Goal: Transaction & Acquisition: Purchase product/service

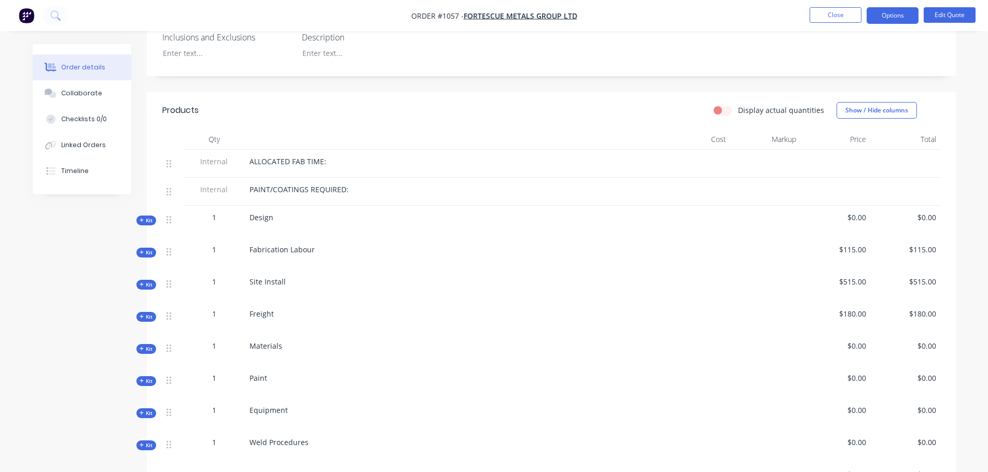
scroll to position [346, 0]
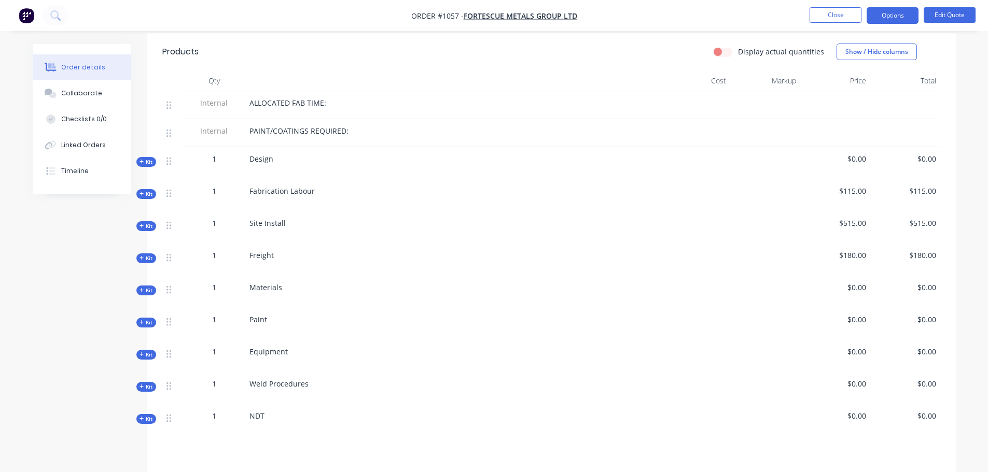
click at [889, 186] on span "$115.00" at bounding box center [905, 191] width 62 height 11
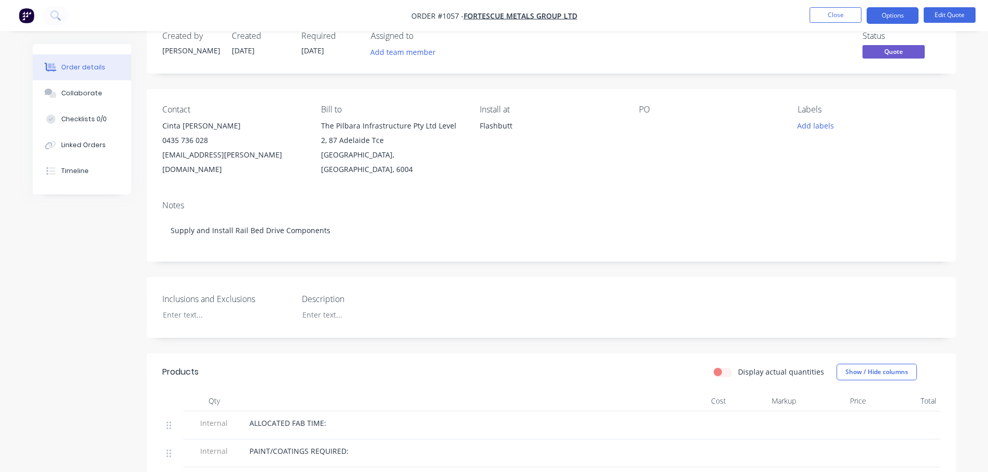
scroll to position [0, 0]
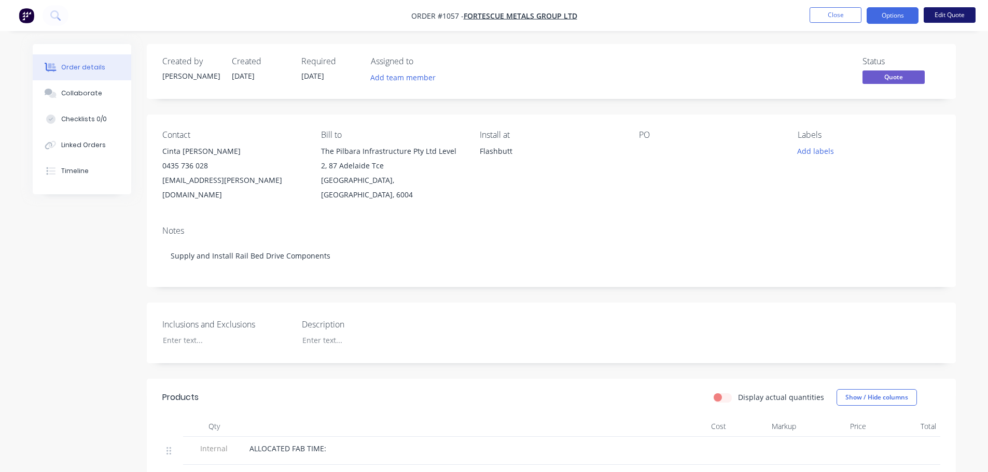
click at [950, 14] on button "Edit Quote" at bounding box center [949, 15] width 52 height 16
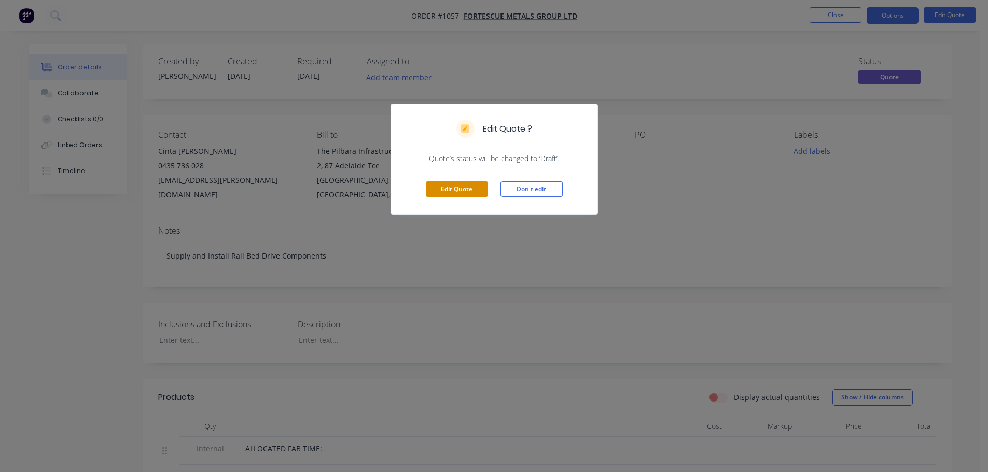
click at [468, 186] on button "Edit Quote" at bounding box center [457, 189] width 62 height 16
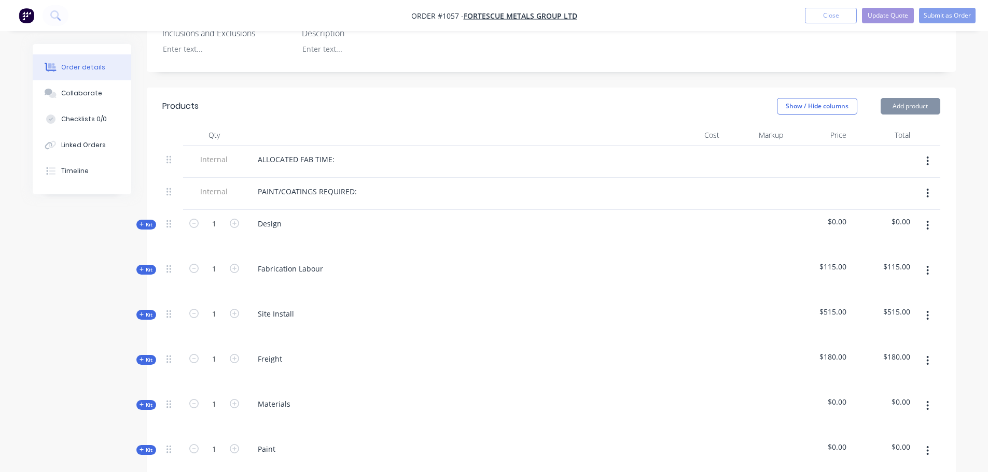
scroll to position [346, 0]
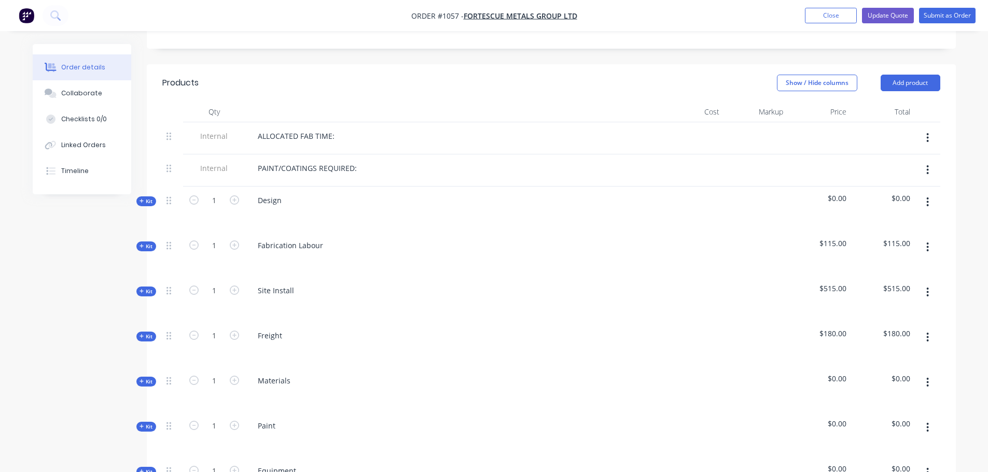
click at [928, 242] on icon "button" at bounding box center [927, 247] width 3 height 11
click at [874, 329] on div "Delete" at bounding box center [891, 336] width 80 height 15
click at [144, 243] on span "Kit" at bounding box center [145, 247] width 13 height 8
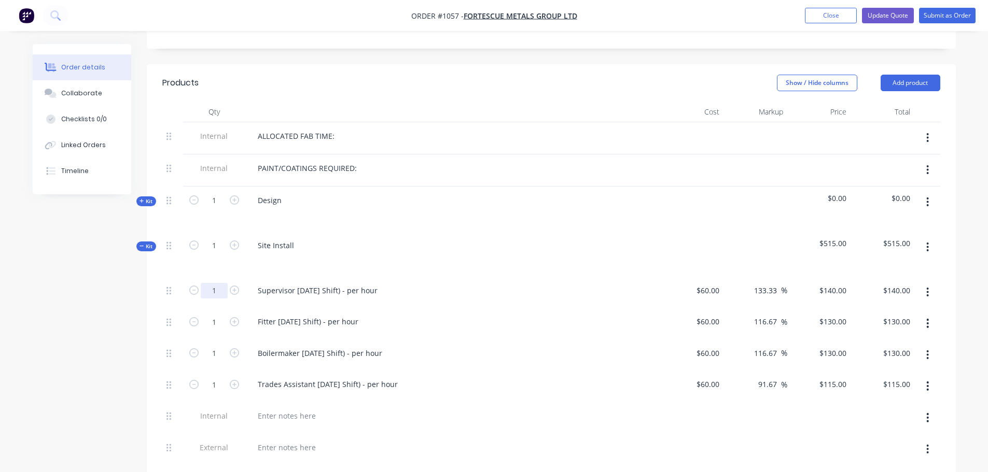
click at [220, 283] on input "1" at bounding box center [214, 291] width 27 height 16
type input "24"
type input "$3,360.00"
click at [215, 314] on input "1" at bounding box center [214, 322] width 27 height 16
type input "24"
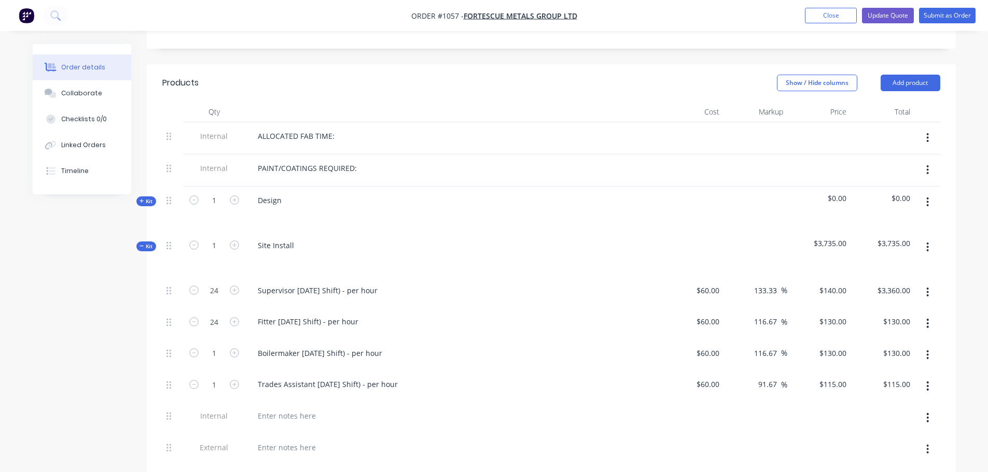
type input "$3,120.00"
click at [925, 346] on button "button" at bounding box center [927, 355] width 24 height 19
click at [926, 349] on icon "button" at bounding box center [927, 354] width 3 height 11
drag, startPoint x: 879, startPoint y: 408, endPoint x: 915, endPoint y: 366, distance: 55.1
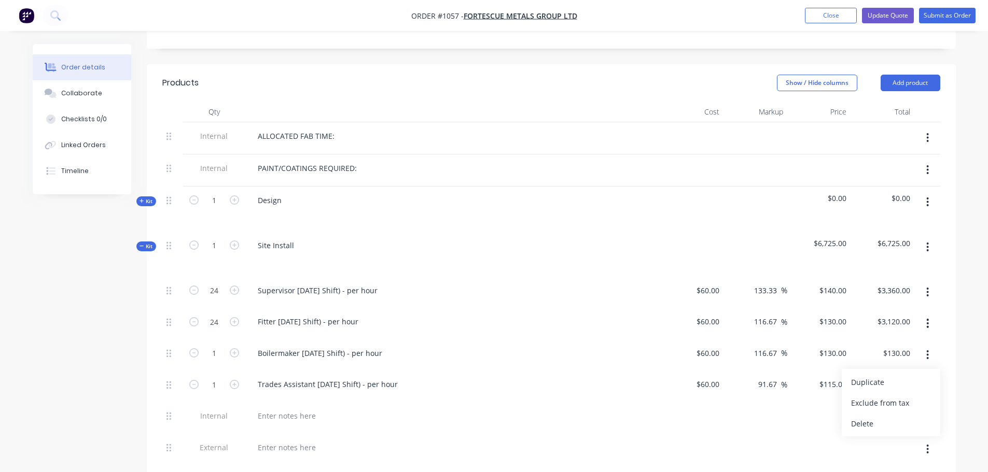
click at [878, 416] on div "Delete" at bounding box center [891, 423] width 80 height 15
click at [927, 349] on icon "button" at bounding box center [927, 354] width 3 height 11
click at [869, 416] on div "Delete" at bounding box center [891, 423] width 80 height 15
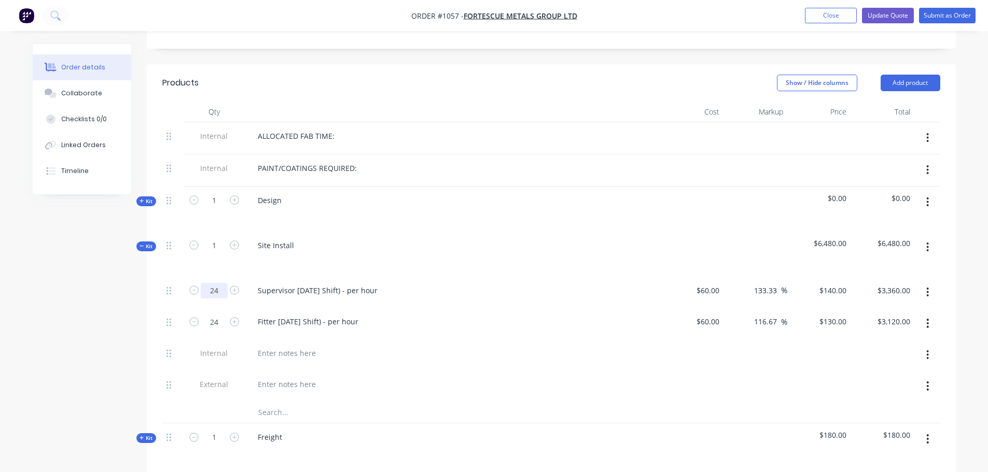
click at [216, 283] on input "24" at bounding box center [214, 291] width 27 height 16
type input "12"
type input "$1,680.00"
click at [216, 314] on input "24" at bounding box center [214, 322] width 27 height 16
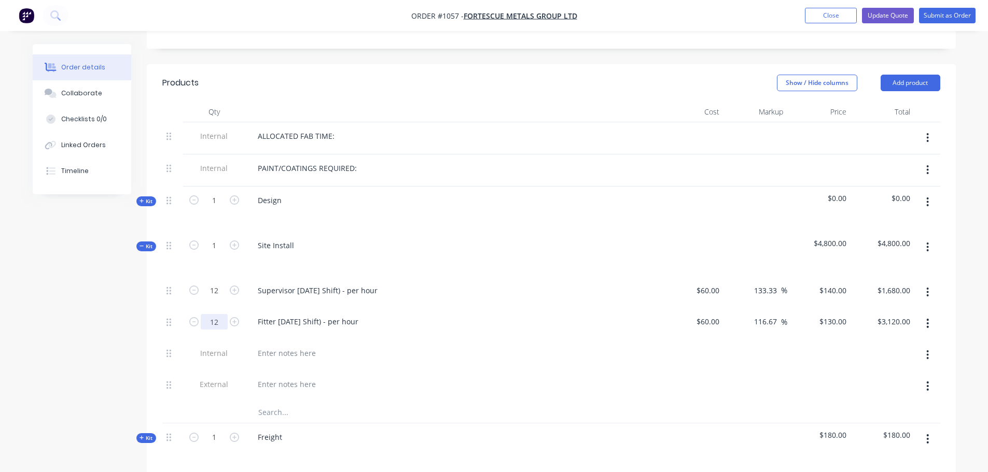
type input "12"
type input "$1,560.00"
click at [244, 249] on div "1" at bounding box center [214, 254] width 62 height 45
click at [146, 243] on span "Kit" at bounding box center [145, 247] width 13 height 8
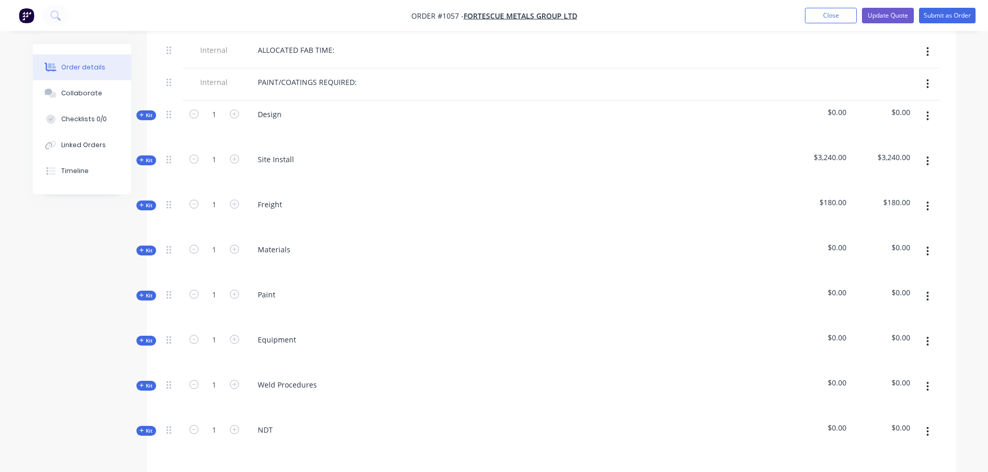
scroll to position [691, 0]
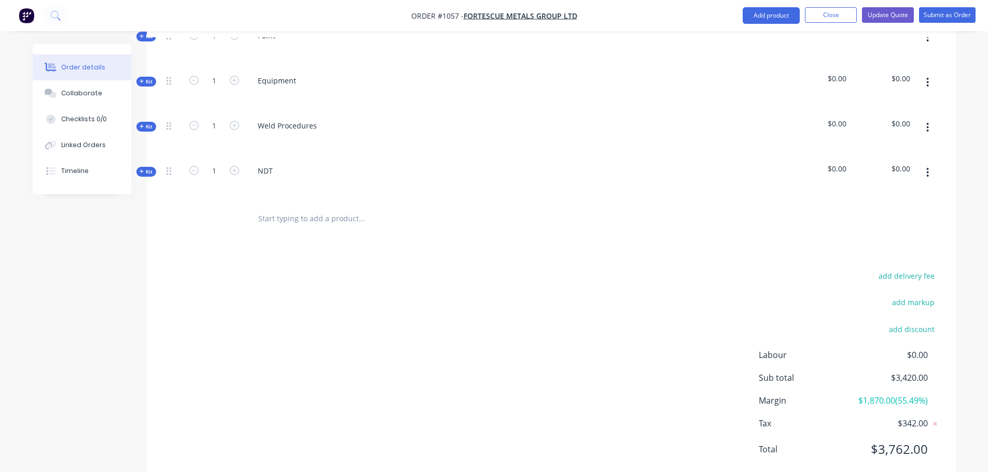
click at [283, 208] on input "text" at bounding box center [361, 218] width 207 height 21
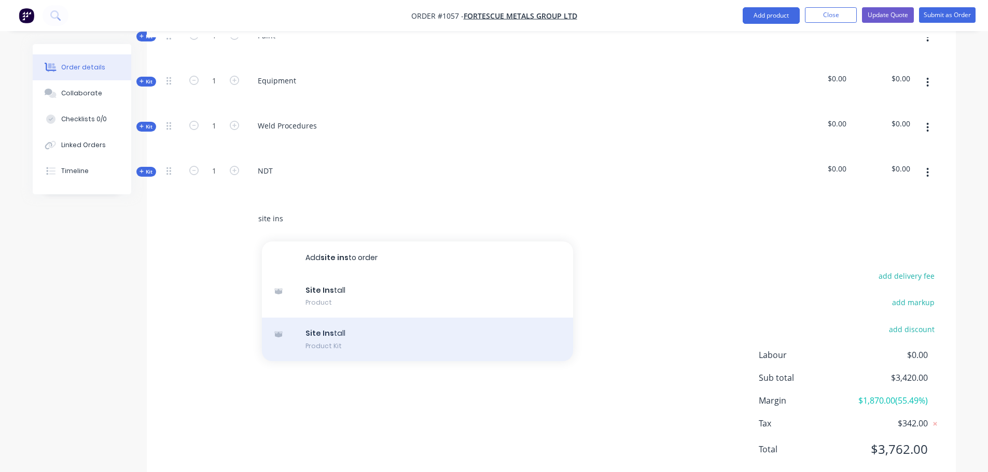
type input "site ins"
click at [354, 318] on div "Site Ins tall Product Kit" at bounding box center [417, 340] width 311 height 44
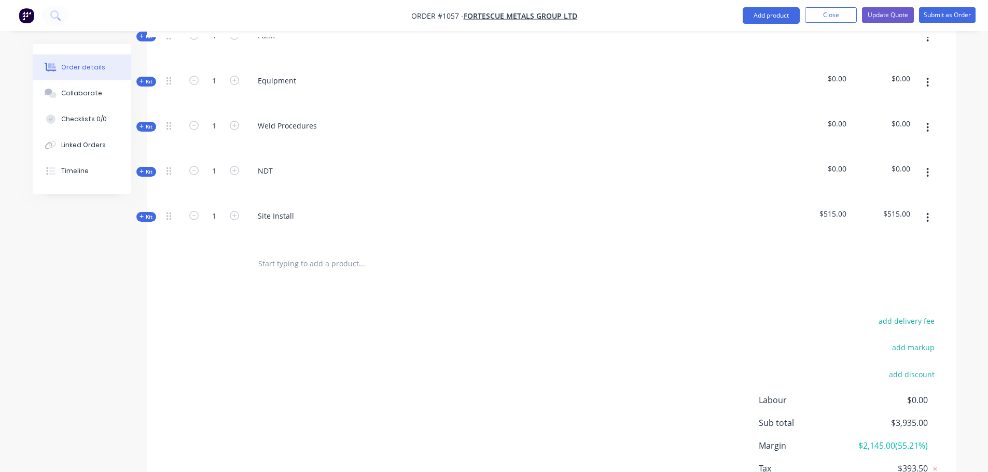
click at [145, 213] on span "Kit" at bounding box center [145, 217] width 13 height 8
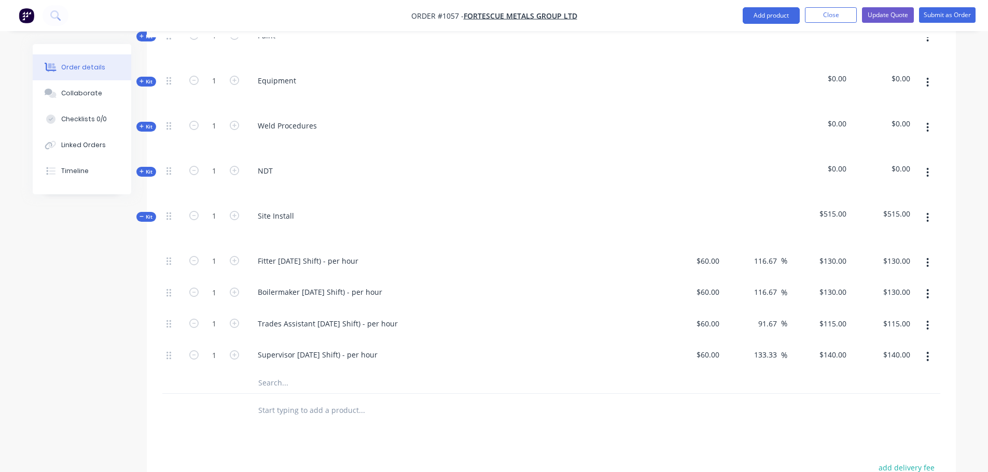
click at [145, 213] on span "Kit" at bounding box center [145, 217] width 13 height 8
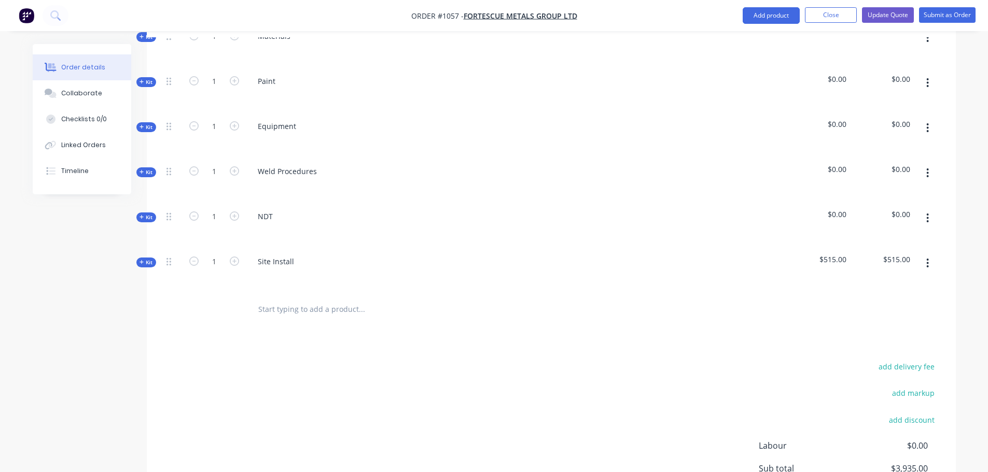
scroll to position [518, 0]
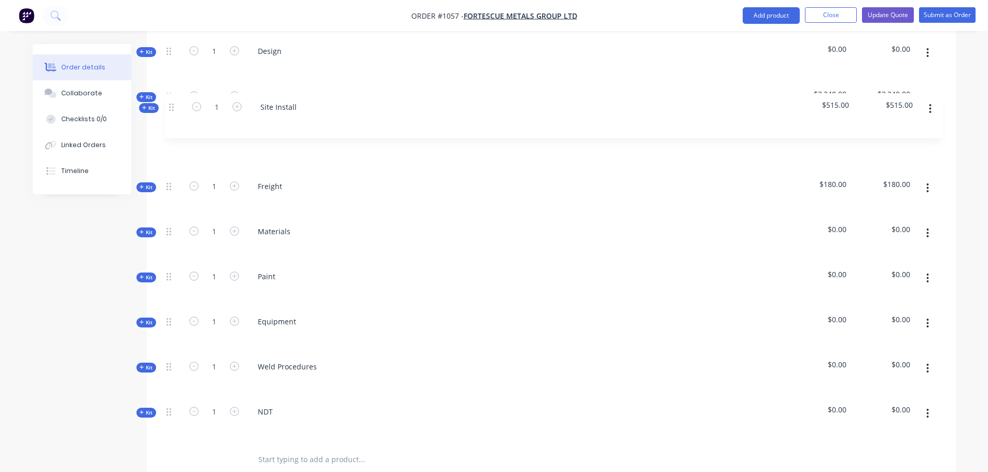
drag, startPoint x: 172, startPoint y: 377, endPoint x: 176, endPoint y: 106, distance: 270.6
click at [176, 106] on div "Internal ALLOCATED FAB TIME: Internal PAINT/COATINGS REQUIRED: Kit 1 Design $0.…" at bounding box center [551, 208] width 778 height 470
click at [150, 139] on span "Kit" at bounding box center [145, 143] width 13 height 8
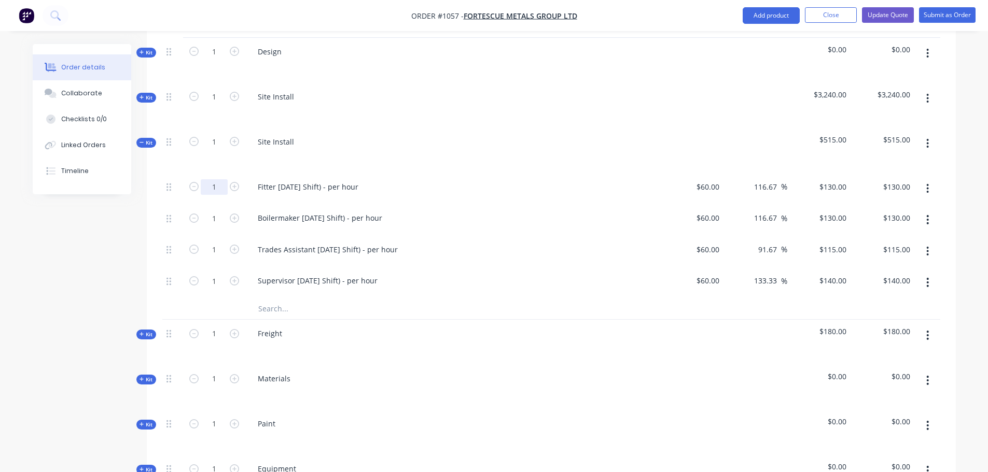
click at [217, 179] on input "1" at bounding box center [214, 187] width 27 height 16
type input "6"
type input "$780.00"
click at [215, 273] on input "1" at bounding box center [214, 281] width 27 height 16
type input "6"
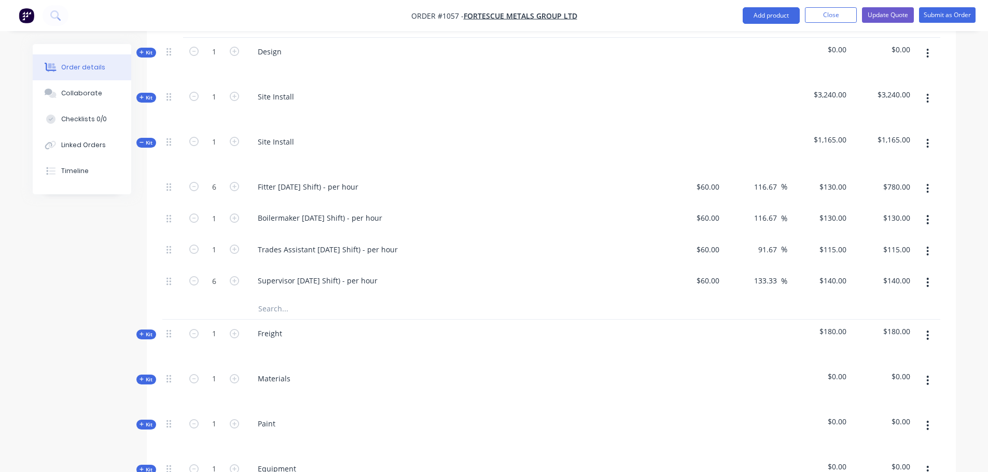
type input "$840.00"
click at [924, 210] on button "button" at bounding box center [927, 219] width 24 height 19
click at [886, 281] on div "Delete" at bounding box center [891, 288] width 80 height 15
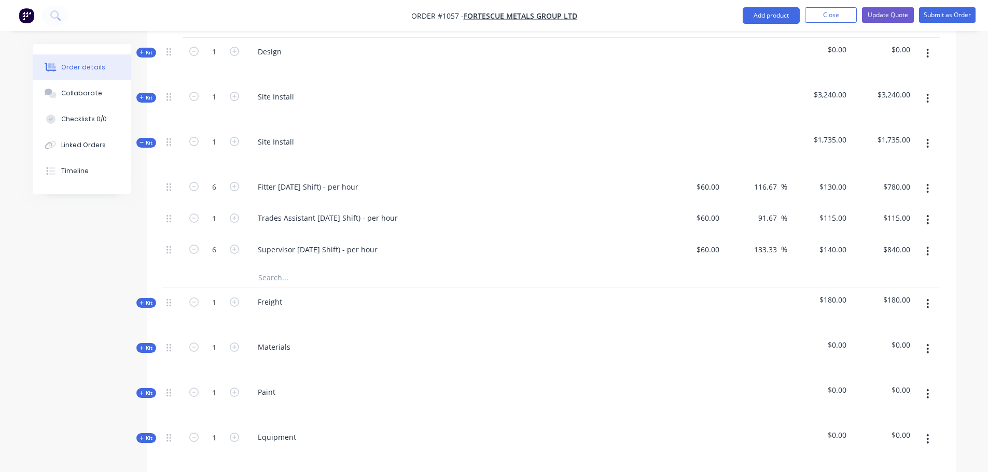
click at [927, 214] on icon "button" at bounding box center [927, 219] width 3 height 11
click at [872, 281] on div "Delete" at bounding box center [891, 288] width 80 height 15
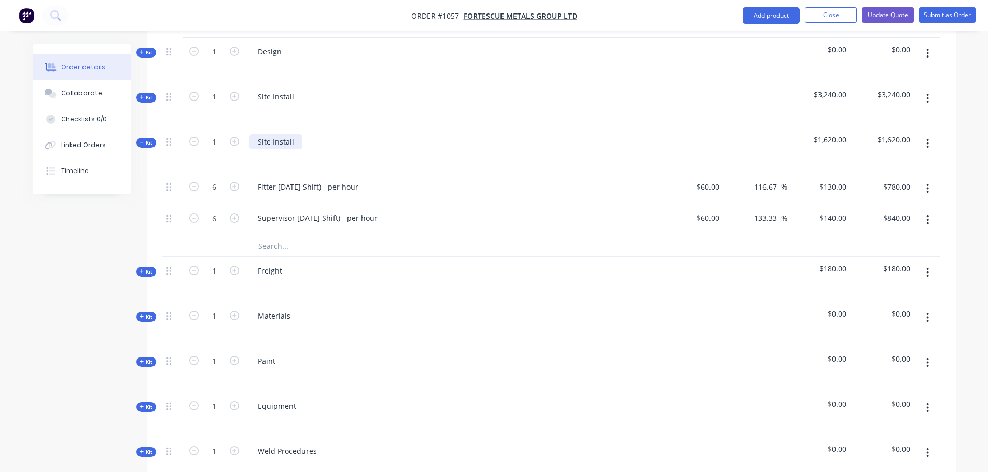
click at [282, 134] on div "Site Install" at bounding box center [275, 141] width 53 height 15
drag, startPoint x: 289, startPoint y: 129, endPoint x: 239, endPoint y: 129, distance: 49.2
click at [239, 129] on div "Kit 1 Site Install $1,620.00 $1,620.00" at bounding box center [551, 150] width 778 height 45
drag, startPoint x: 297, startPoint y: 126, endPoint x: 256, endPoint y: 128, distance: 41.5
click at [256, 134] on div "Site Install" at bounding box center [275, 141] width 53 height 15
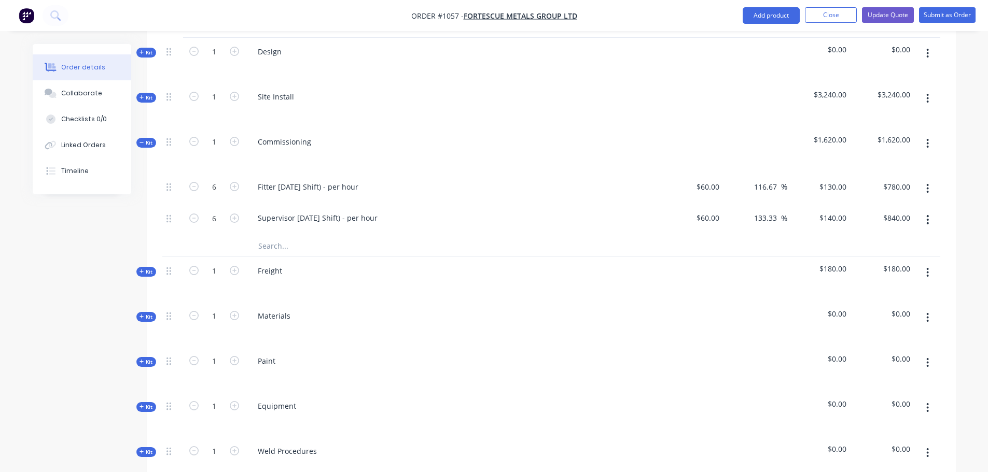
click at [398, 149] on div at bounding box center [452, 156] width 406 height 15
click at [141, 140] on icon at bounding box center [141, 142] width 5 height 5
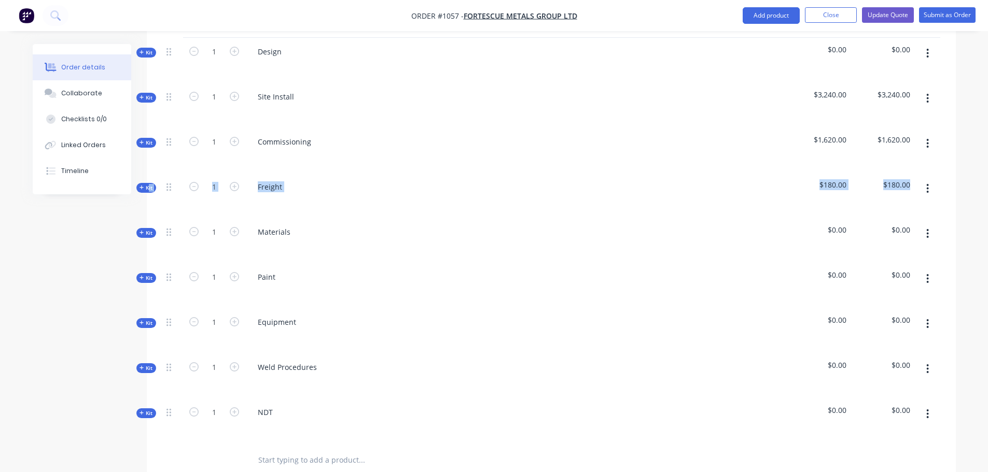
drag, startPoint x: 147, startPoint y: 221, endPoint x: 146, endPoint y: 170, distance: 50.8
click at [162, 170] on div "Internal ALLOCATED FAB TIME: Internal PAINT/COATINGS REQUIRED: Kit 1 Design $0.…" at bounding box center [551, 209] width 778 height 470
drag, startPoint x: 169, startPoint y: 220, endPoint x: 168, endPoint y: 155, distance: 64.8
click at [168, 155] on div "Internal ALLOCATED FAB TIME: Internal PAINT/COATINGS REQUIRED: Kit 1 Design $0.…" at bounding box center [551, 209] width 778 height 470
click at [148, 184] on span "Kit" at bounding box center [145, 188] width 13 height 8
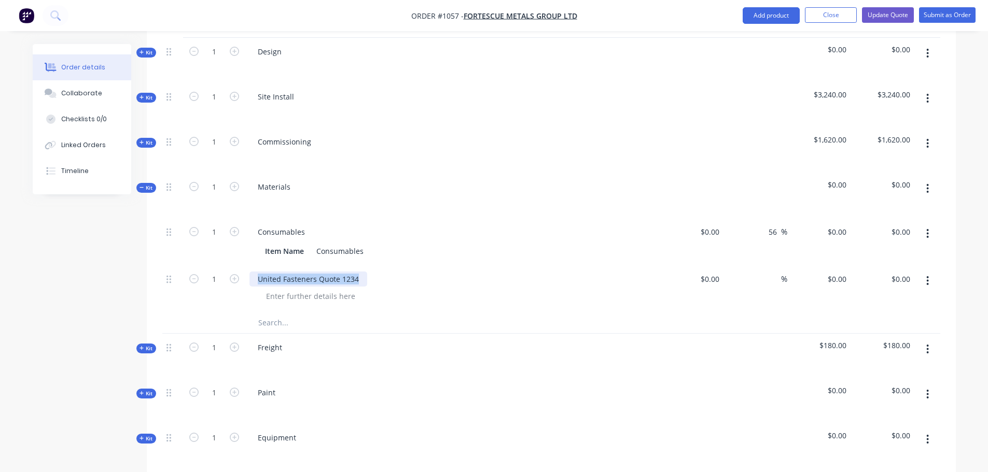
drag, startPoint x: 356, startPoint y: 264, endPoint x: 242, endPoint y: 261, distance: 114.1
click at [242, 265] on div "1 United Fasteners Quote 1234 $0.00 $0.00 % $0.00 $0.00 $0.00 $0.00" at bounding box center [551, 288] width 778 height 47
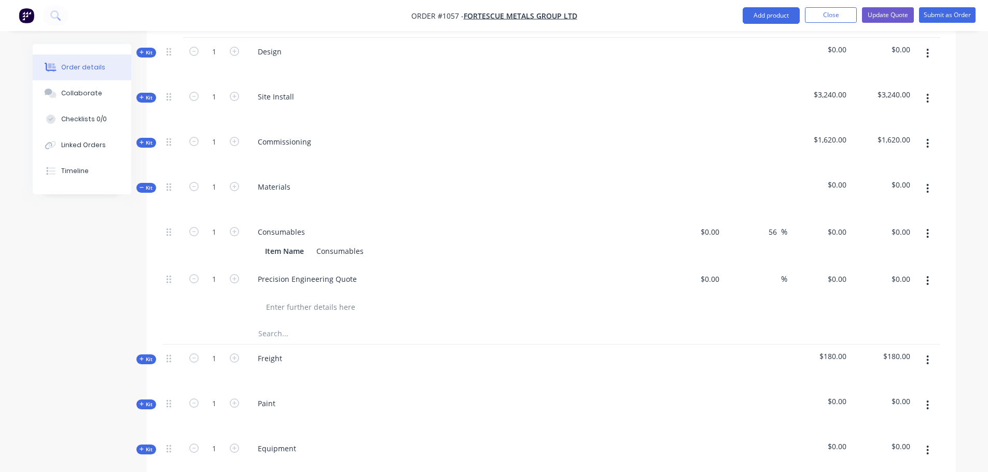
click at [187, 285] on div "1" at bounding box center [214, 294] width 62 height 58
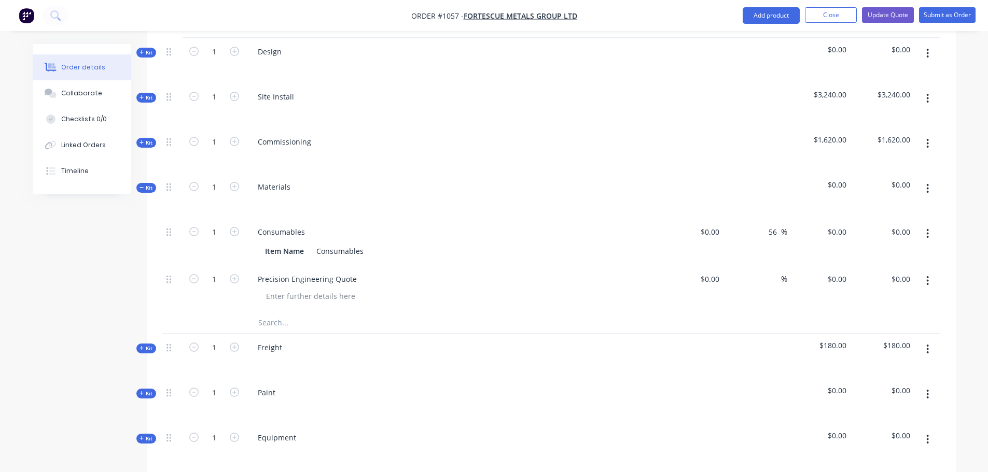
click at [280, 313] on input "text" at bounding box center [361, 323] width 207 height 21
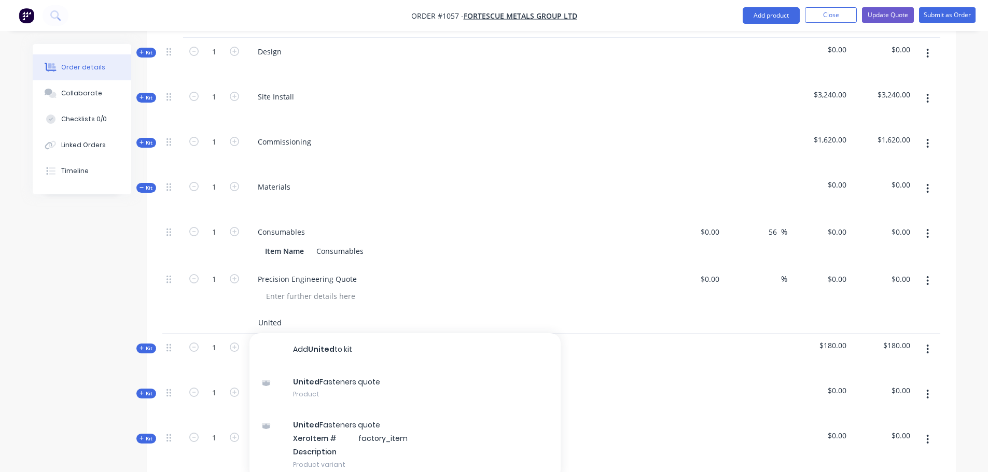
type input "United"
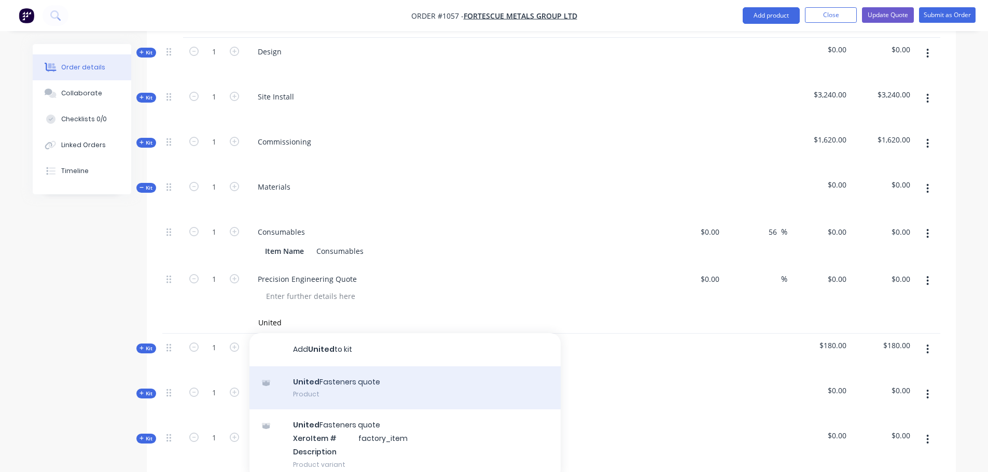
click at [343, 368] on div "United Fasteners quote Product" at bounding box center [404, 388] width 311 height 44
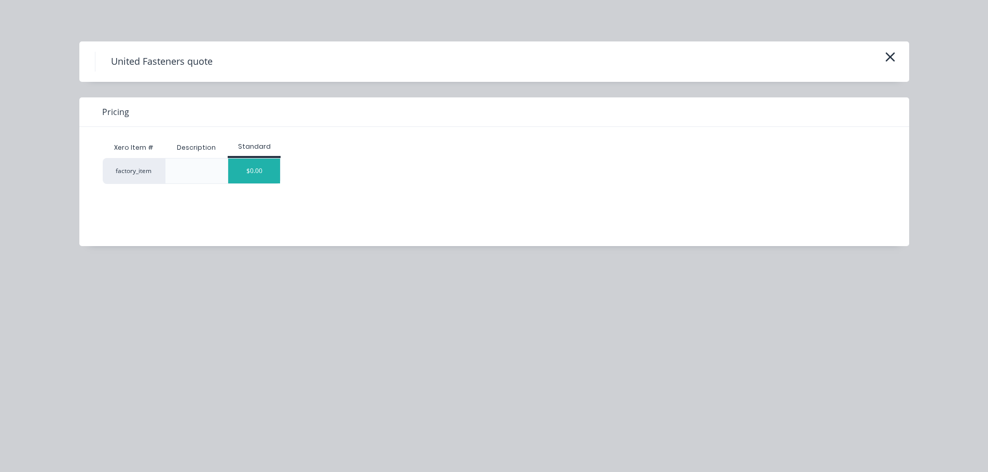
click at [264, 178] on div "$0.00" at bounding box center [254, 171] width 52 height 25
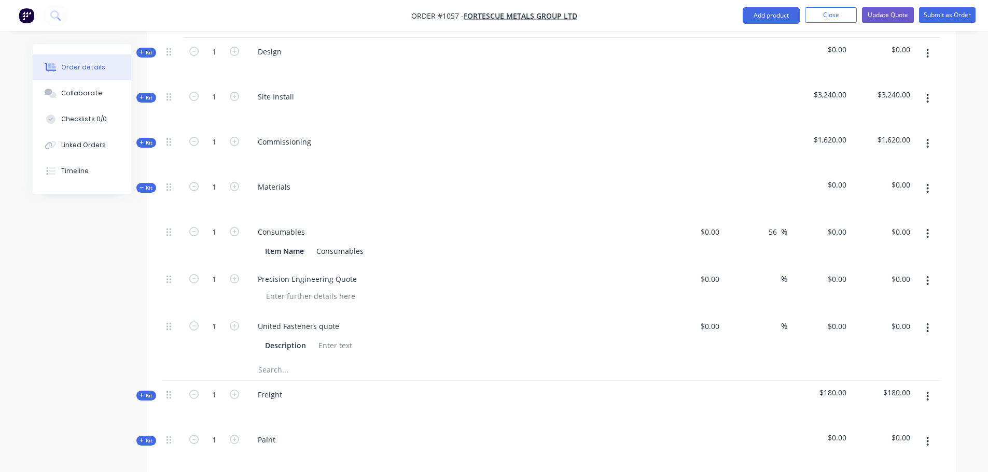
click at [275, 360] on input "text" at bounding box center [361, 370] width 207 height 21
type input "Total Connections Quote"
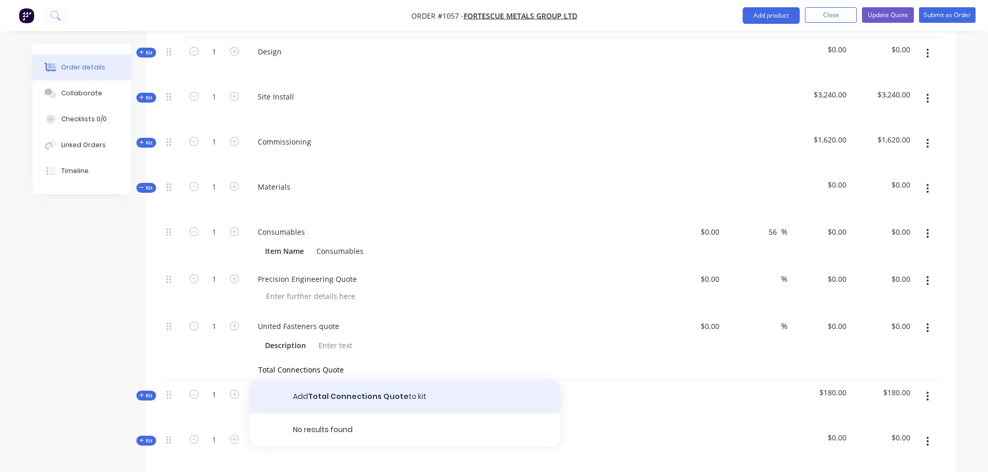
click at [348, 380] on button "Add Total Connections Quote to kit" at bounding box center [404, 396] width 311 height 33
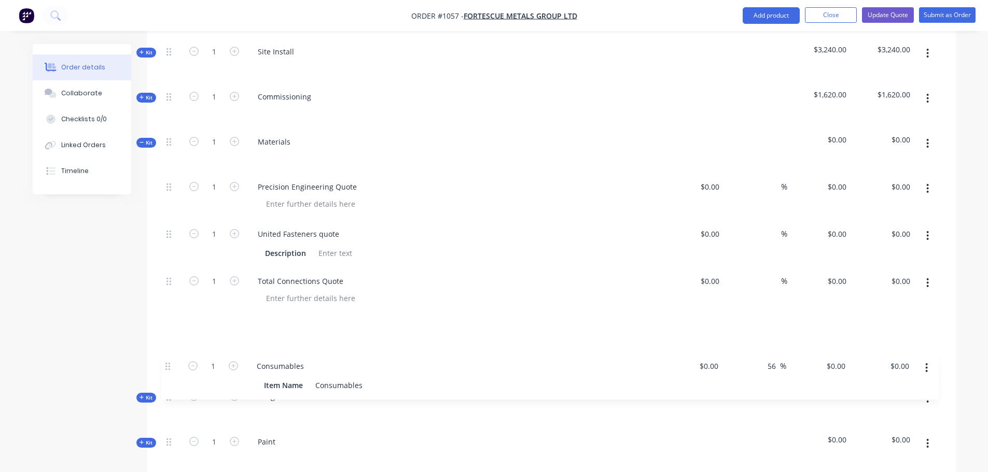
scroll to position [550, 0]
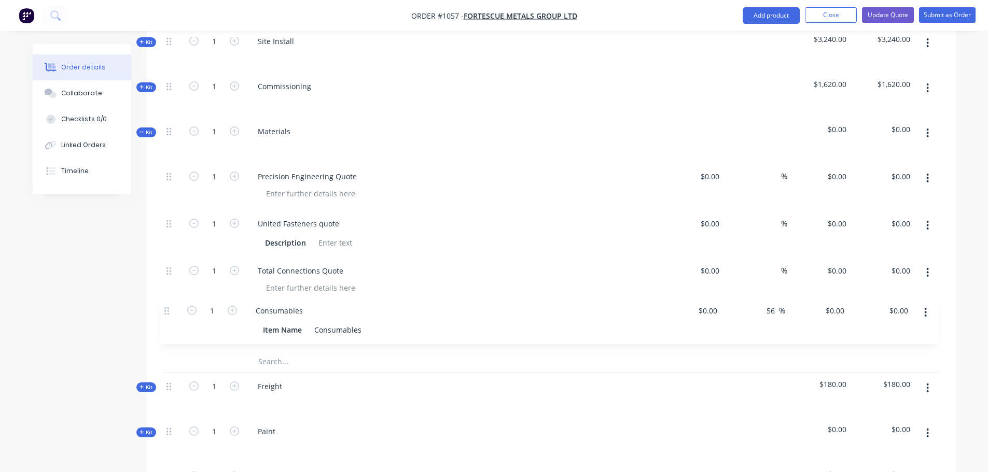
drag, startPoint x: 168, startPoint y: 217, endPoint x: 166, endPoint y: 314, distance: 97.0
click at [166, 314] on div "1 Consumables Item Name Consumables $0.00 $0.00 56 56 % $0.00 $0.00 $0.00 $0.00…" at bounding box center [551, 257] width 778 height 189
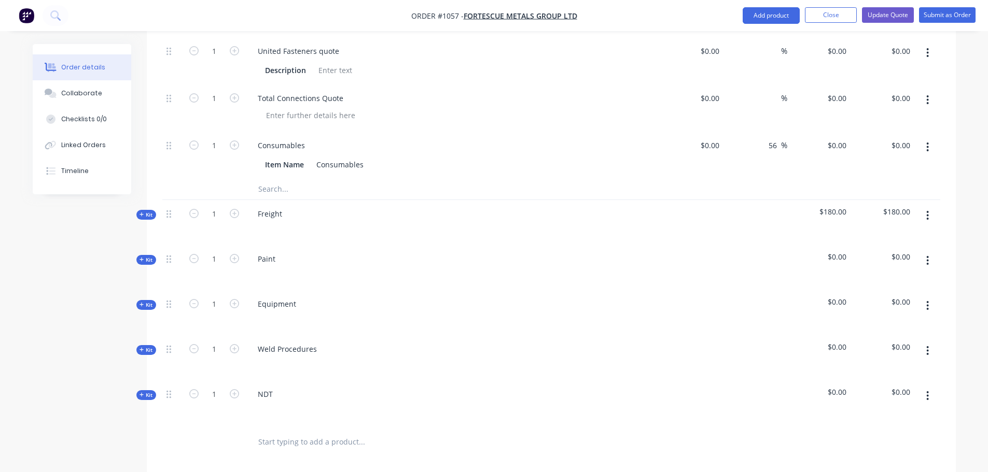
click at [928, 255] on icon "button" at bounding box center [927, 260] width 3 height 11
click at [874, 343] on div "Delete" at bounding box center [891, 350] width 80 height 15
click at [149, 256] on span "Kit" at bounding box center [145, 260] width 13 height 8
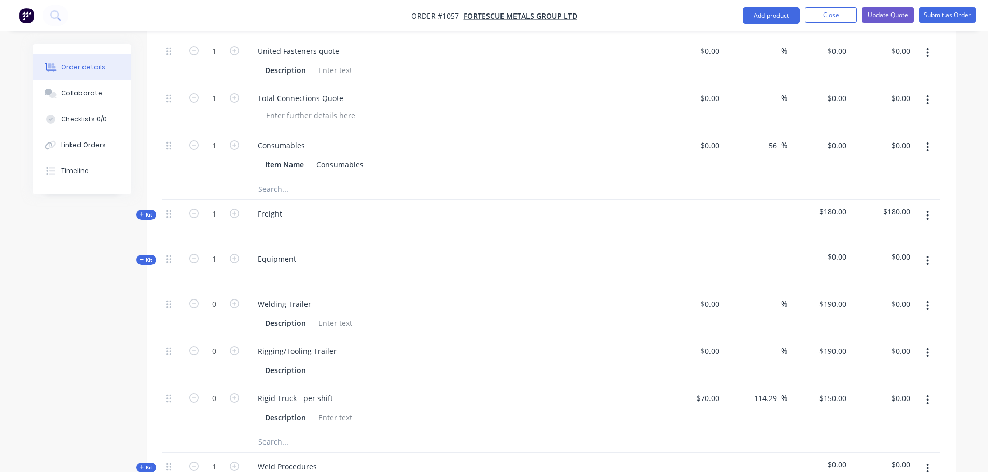
click at [927, 300] on icon "button" at bounding box center [927, 305] width 3 height 11
click at [867, 367] on div "Delete" at bounding box center [891, 374] width 80 height 15
drag, startPoint x: 927, startPoint y: 292, endPoint x: 922, endPoint y: 295, distance: 5.8
click at [927, 300] on icon "button" at bounding box center [927, 305] width 3 height 11
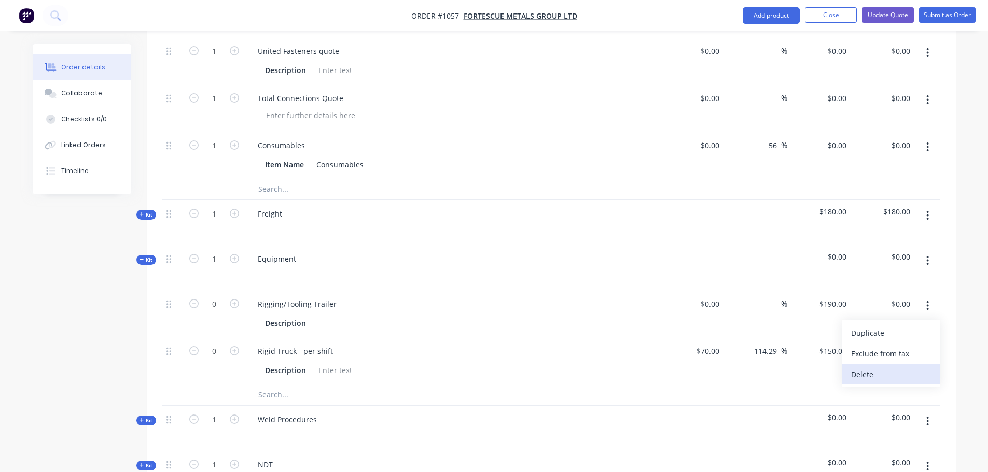
click at [865, 367] on div "Delete" at bounding box center [891, 374] width 80 height 15
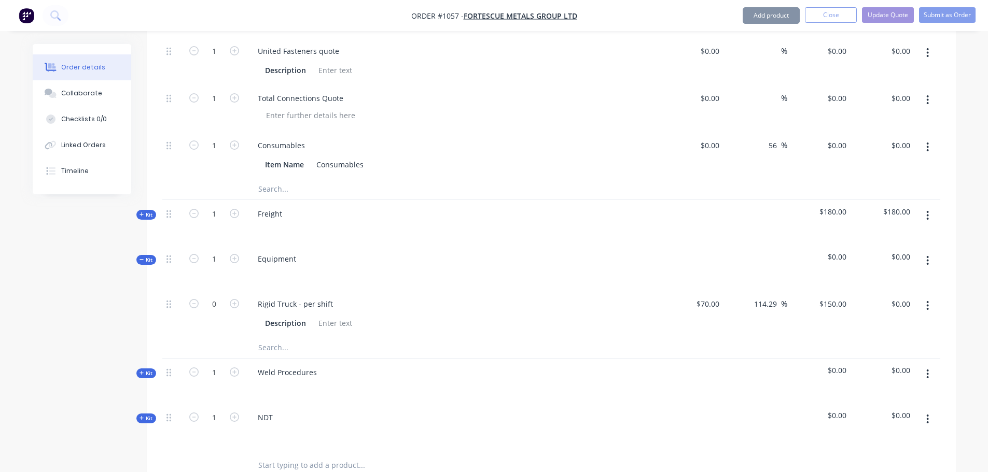
click at [925, 297] on button "button" at bounding box center [927, 306] width 24 height 19
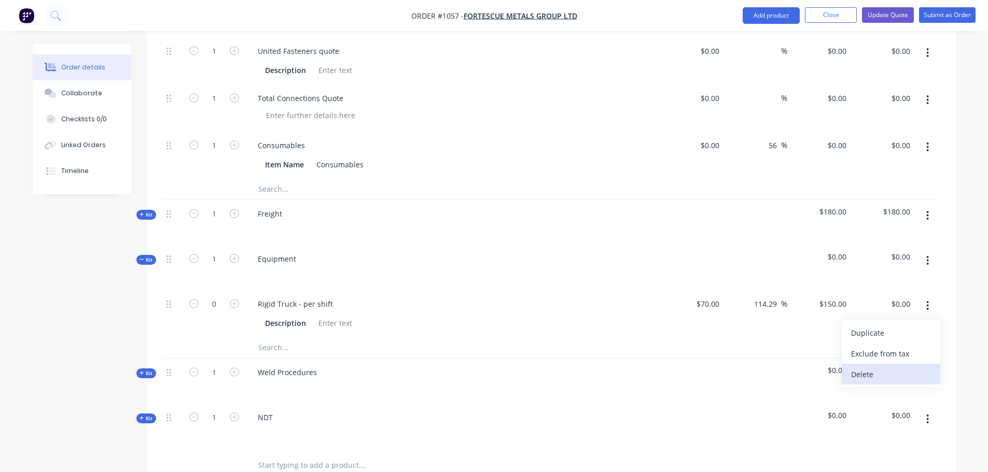
click at [861, 367] on div "Delete" at bounding box center [891, 374] width 80 height 15
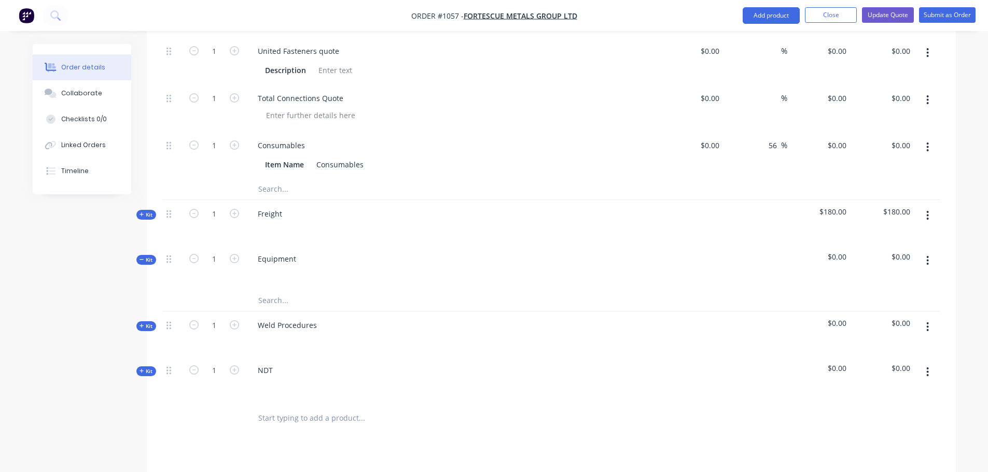
click at [275, 290] on input "text" at bounding box center [361, 300] width 207 height 21
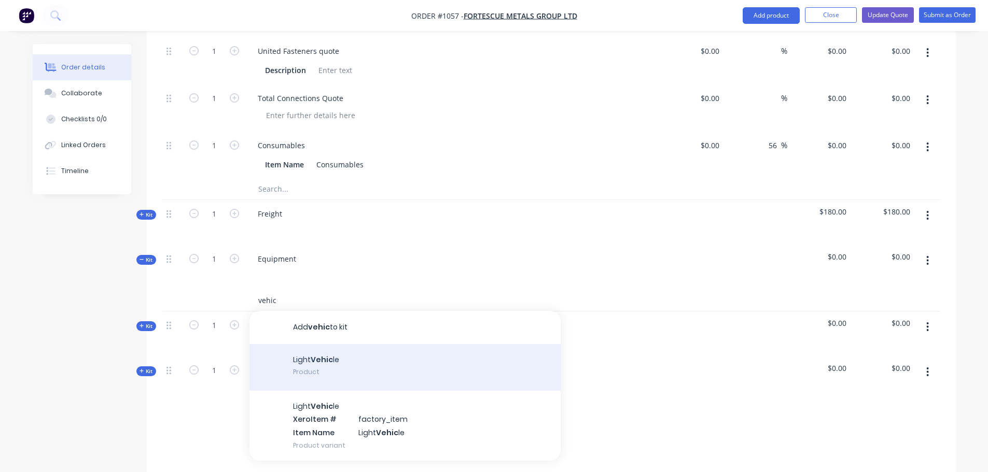
type input "vehic"
click at [305, 350] on div "Light Vehic le Product" at bounding box center [404, 367] width 311 height 47
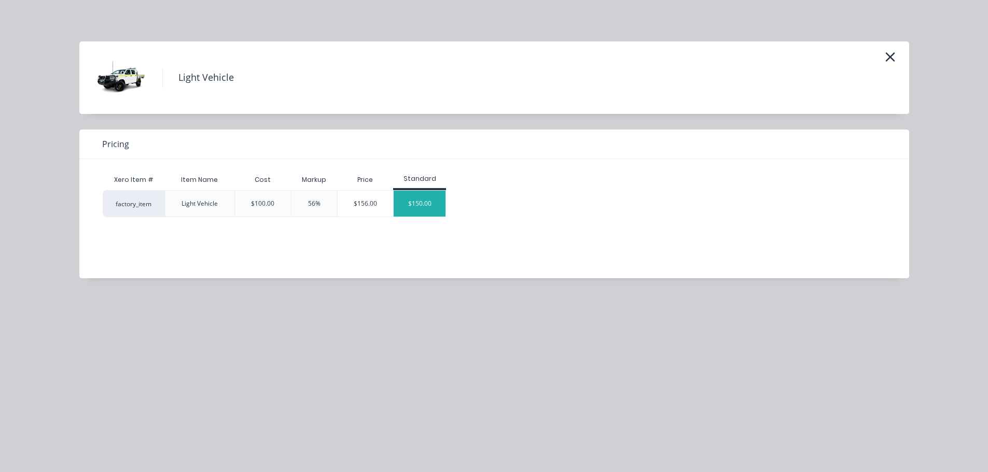
click at [414, 199] on div "$150.00" at bounding box center [419, 204] width 52 height 26
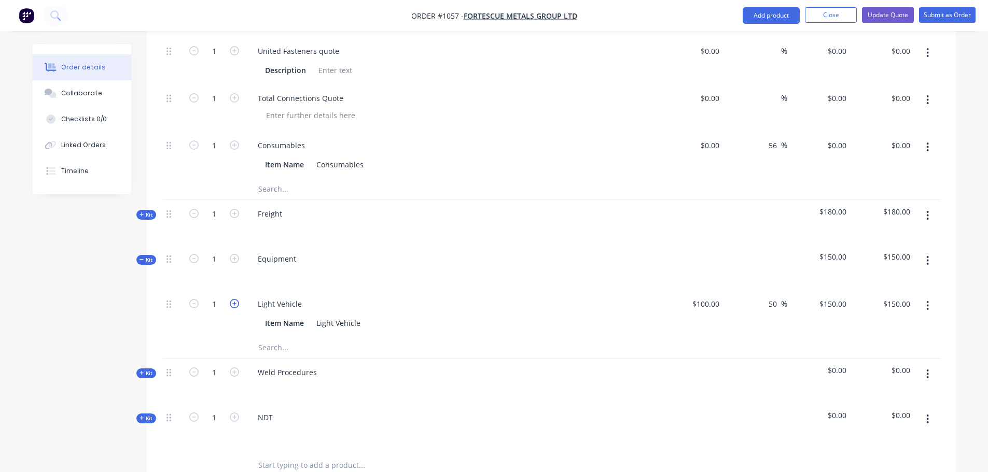
click at [236, 299] on icon "button" at bounding box center [234, 303] width 9 height 9
type input "2"
type input "$300.00"
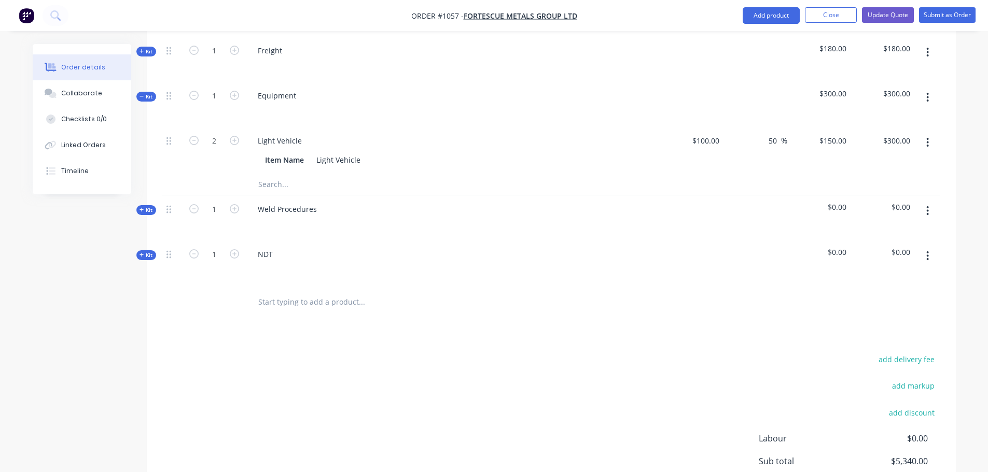
scroll to position [896, 0]
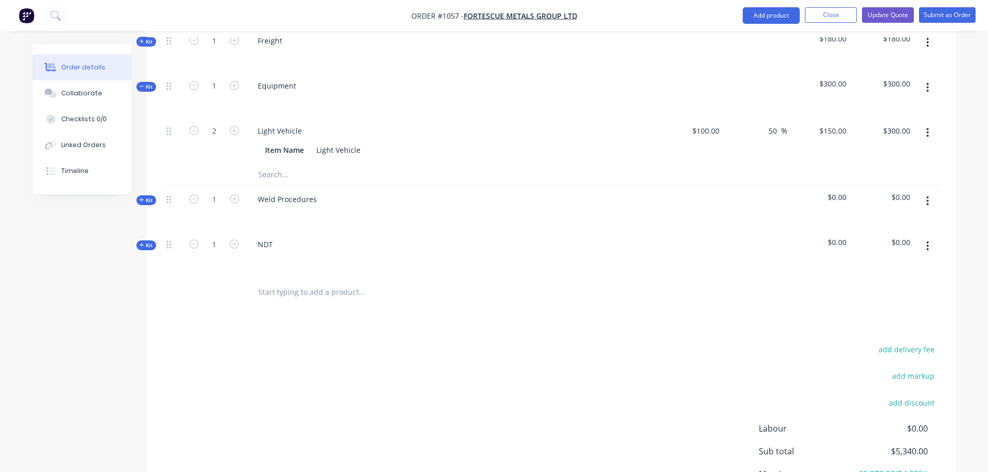
click at [928, 196] on icon "button" at bounding box center [927, 200] width 2 height 9
click at [872, 283] on div "Delete" at bounding box center [891, 290] width 80 height 15
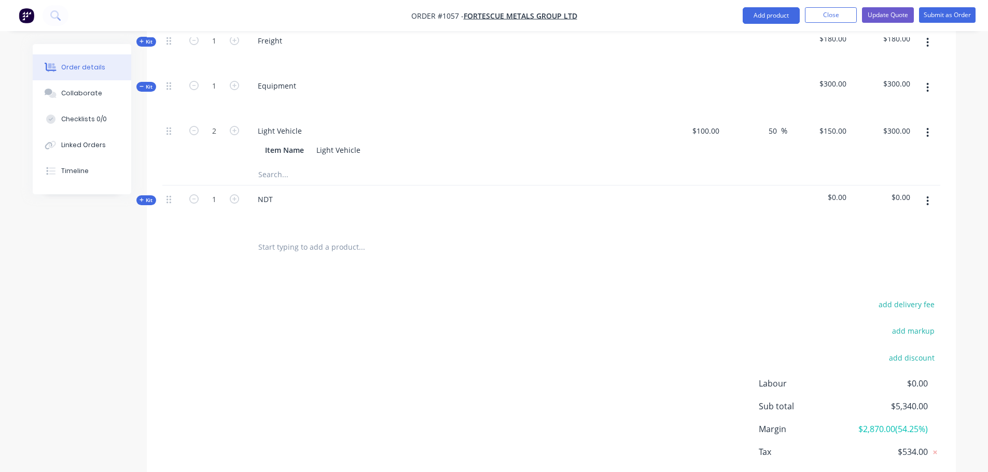
click at [929, 192] on button "button" at bounding box center [927, 201] width 24 height 19
click at [873, 283] on div "Delete" at bounding box center [891, 290] width 80 height 15
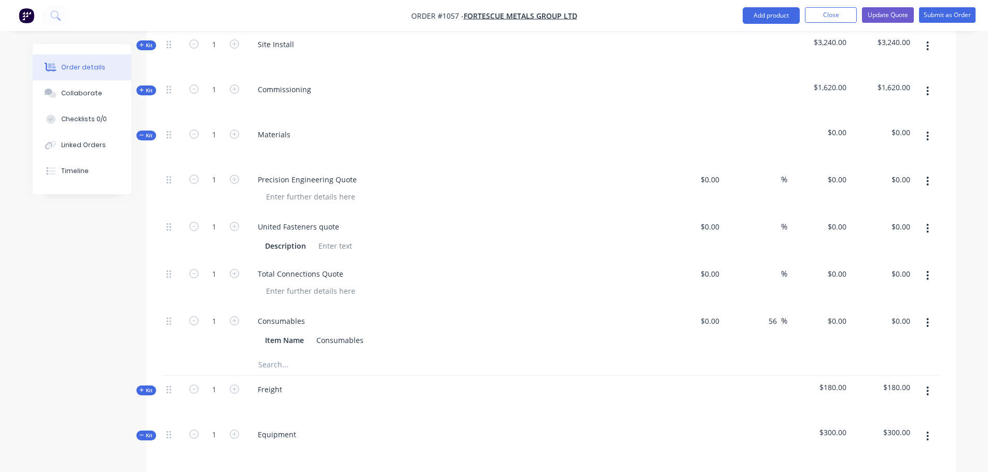
scroll to position [374, 0]
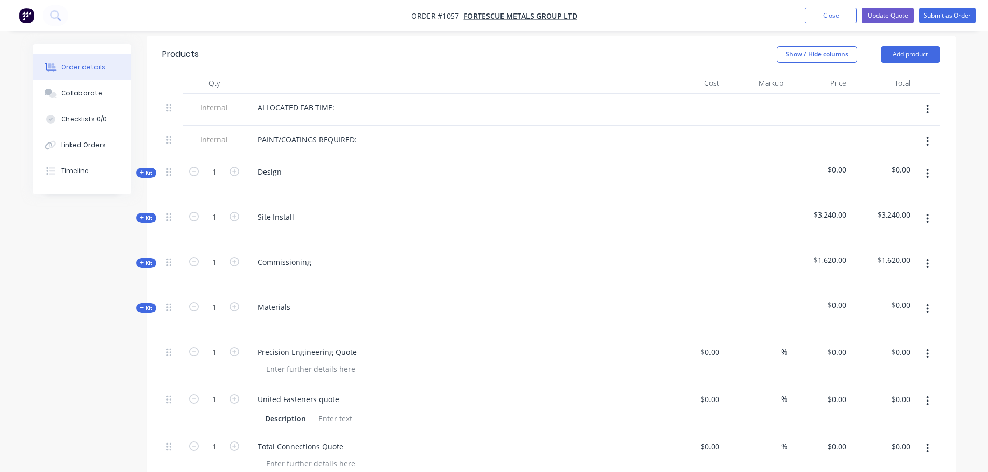
click at [407, 132] on div "PAINT/COATINGS REQUIRED:" at bounding box center [452, 139] width 406 height 15
click at [355, 132] on div "PAINT/COATINGS REQUIRED:" at bounding box center [307, 139] width 116 height 15
click at [360, 132] on div "PAINT/COATINGS REQUIRED:" at bounding box center [307, 139] width 116 height 15
click at [927, 136] on icon "button" at bounding box center [927, 141] width 3 height 11
click at [855, 182] on div "Delete" at bounding box center [891, 189] width 80 height 15
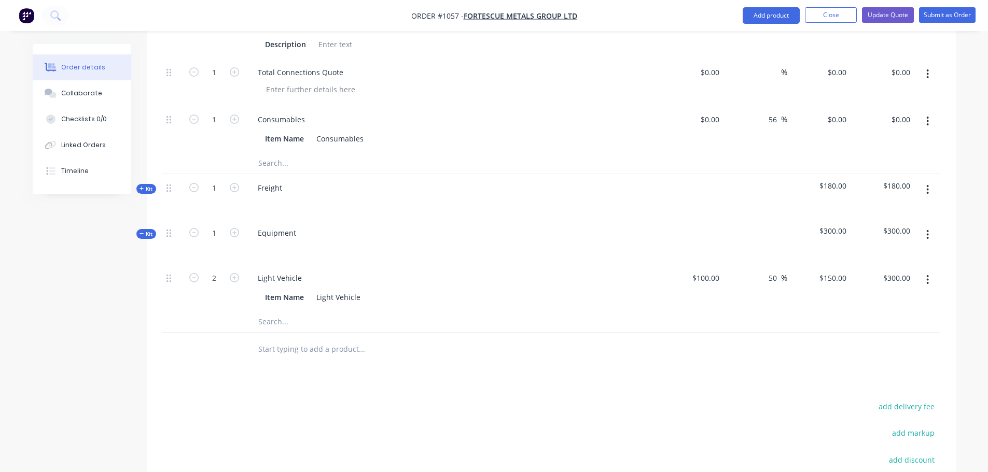
scroll to position [688, 0]
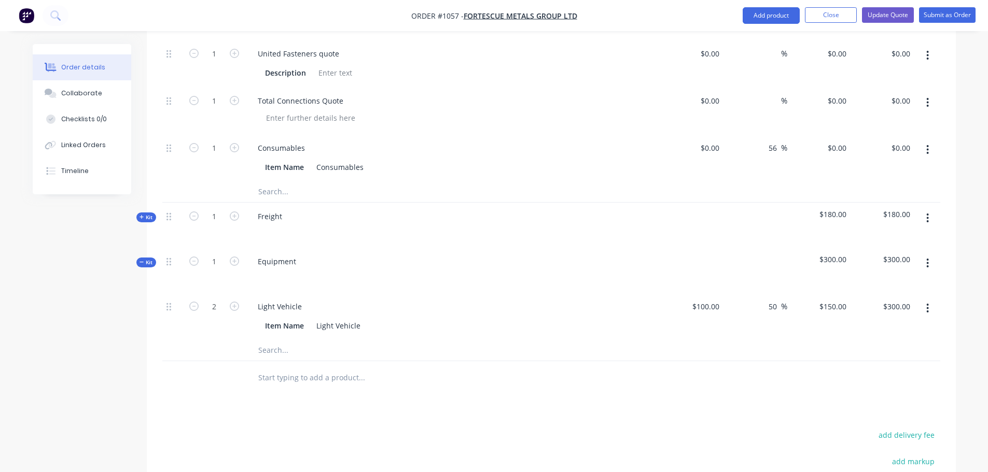
click at [309, 368] on input "text" at bounding box center [361, 378] width 207 height 21
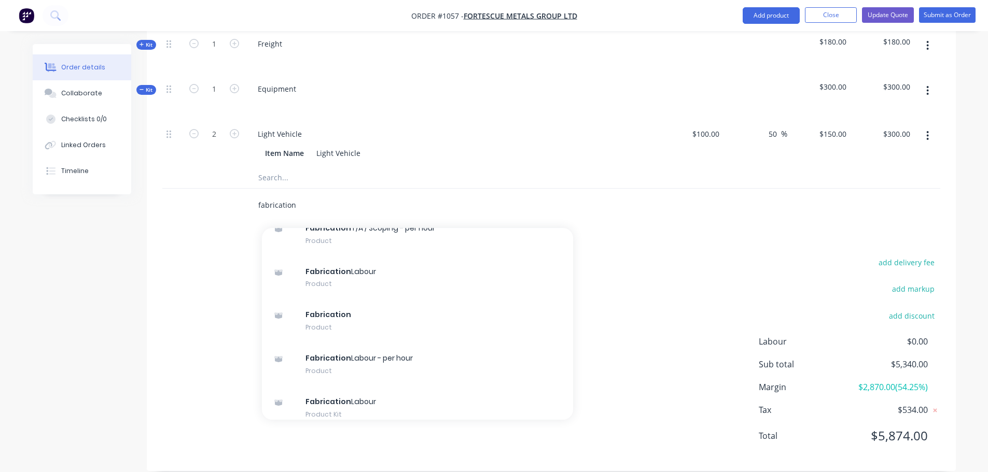
scroll to position [172, 0]
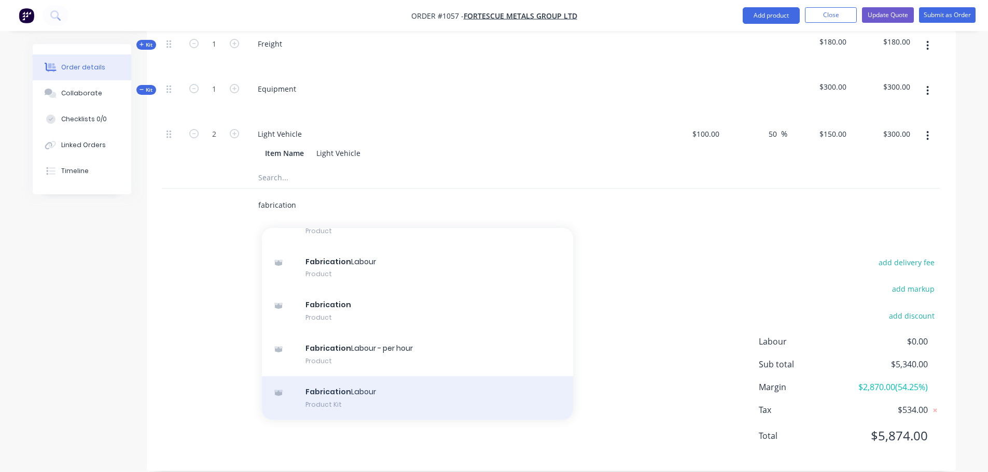
type input "fabrication"
click at [351, 376] on div "Fabrication Labour Product Kit" at bounding box center [417, 398] width 311 height 44
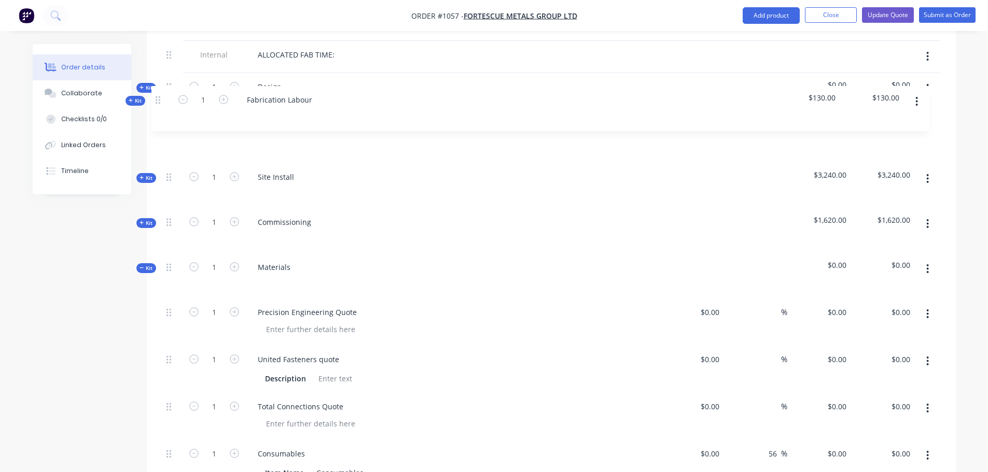
scroll to position [425, 0]
drag, startPoint x: 172, startPoint y: 171, endPoint x: 163, endPoint y: 105, distance: 67.0
click at [163, 105] on div "Internal ALLOCATED FAB TIME: Kit 1 Design $0.00 $0.00 Kit 1 Site Install $3,240…" at bounding box center [551, 356] width 778 height 626
click at [928, 85] on icon "button" at bounding box center [927, 90] width 3 height 11
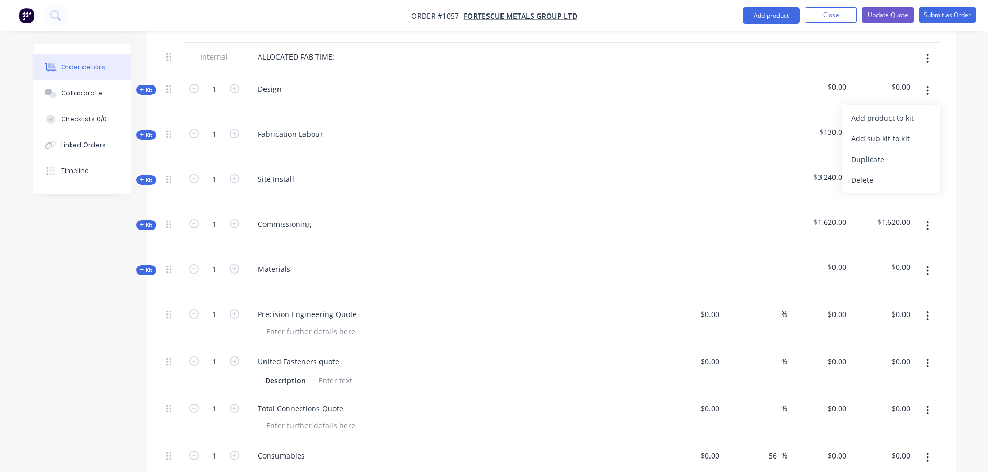
click at [943, 79] on div "Qty Cost Markup Price Total Internal ALLOCATED FAB TIME: Kit 1 Design $0.00 $0.…" at bounding box center [551, 362] width 809 height 681
click at [151, 131] on span "Kit" at bounding box center [145, 135] width 13 height 8
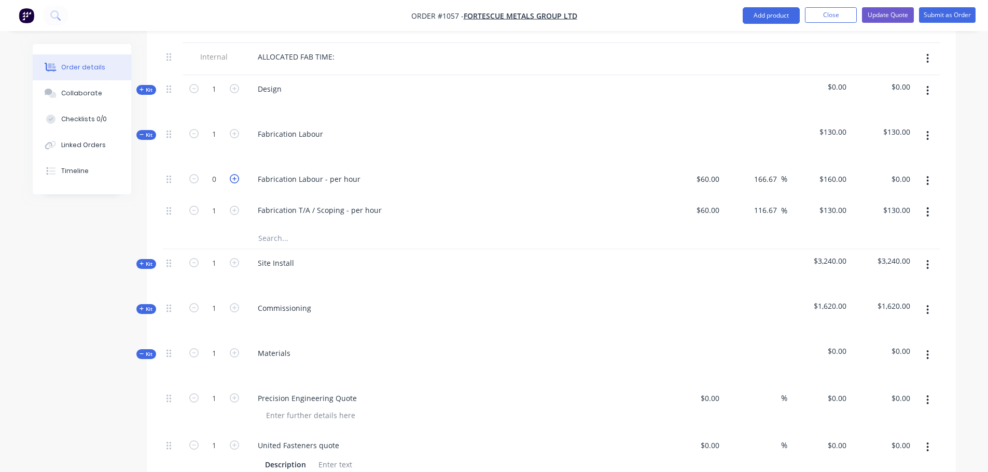
click at [234, 174] on icon "button" at bounding box center [234, 178] width 9 height 9
type input "1"
type input "$160.00"
click at [234, 174] on icon "button" at bounding box center [234, 178] width 9 height 9
type input "2"
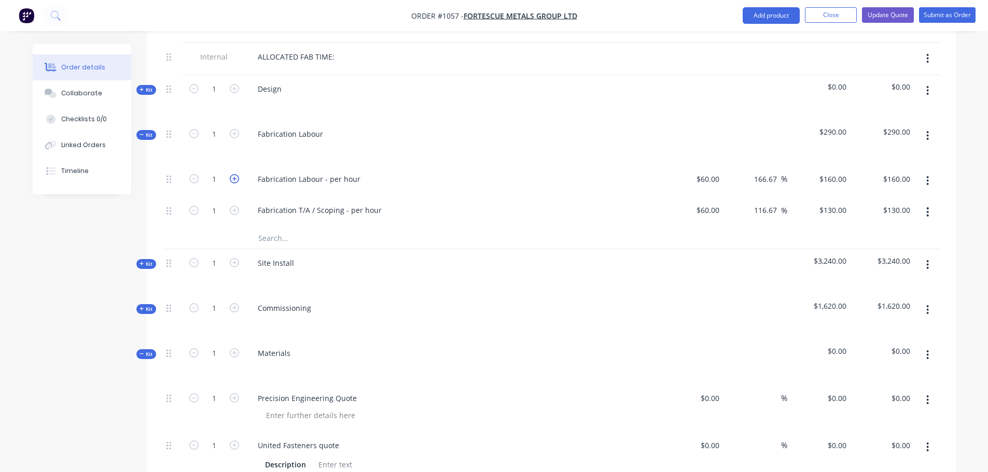
type input "$320.00"
click at [234, 174] on icon "button" at bounding box center [234, 178] width 9 height 9
type input "3"
type input "$480.00"
click at [234, 174] on icon "button" at bounding box center [234, 178] width 9 height 9
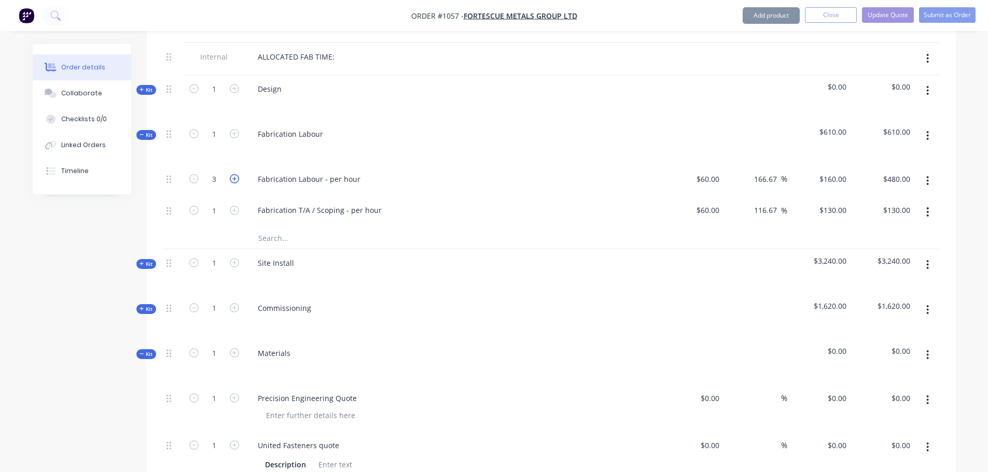
type input "4"
type input "$640.00"
click at [234, 174] on icon "button" at bounding box center [234, 178] width 9 height 9
type input "5"
type input "$800.00"
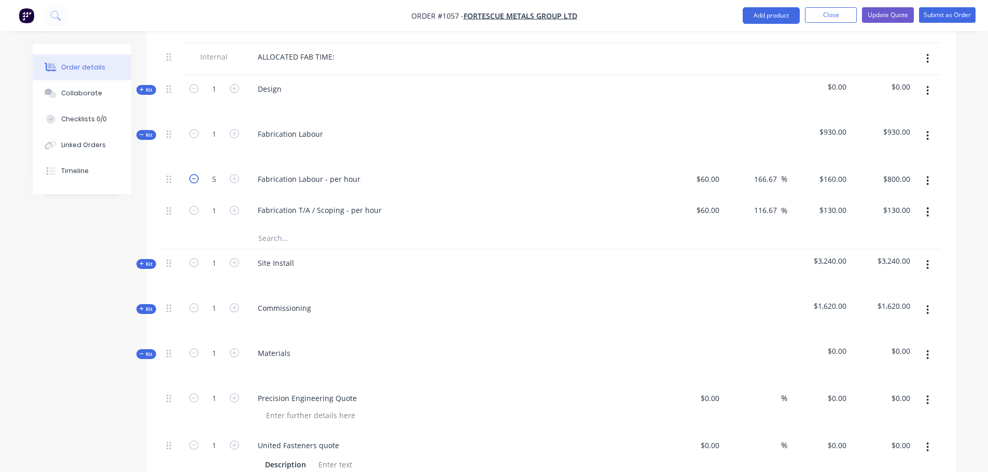
click at [193, 174] on icon "button" at bounding box center [193, 178] width 9 height 9
type input "4"
type input "$640.00"
click at [117, 232] on div "Created by [PERSON_NAME] Created [DATE] Required [DATE] Assigned to Add team me…" at bounding box center [494, 335] width 923 height 1432
click at [148, 131] on span "Kit" at bounding box center [145, 135] width 13 height 8
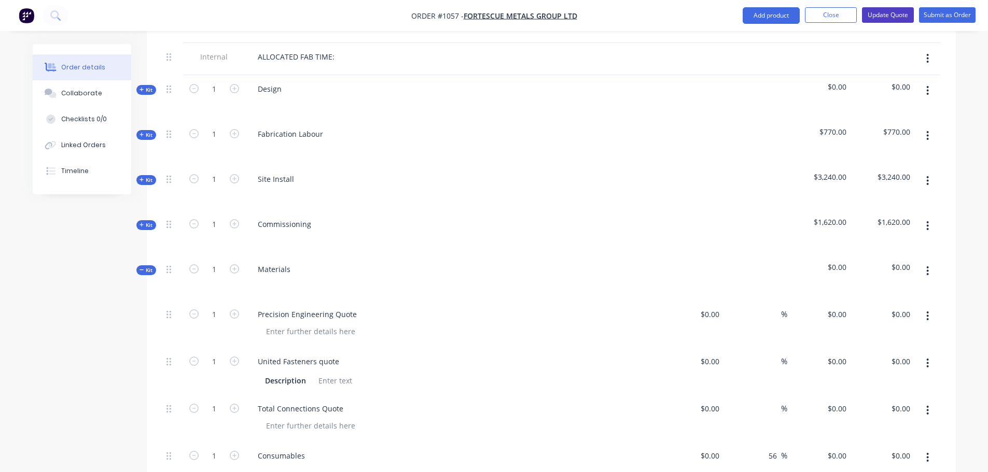
click at [898, 15] on button "Update Quote" at bounding box center [888, 15] width 52 height 16
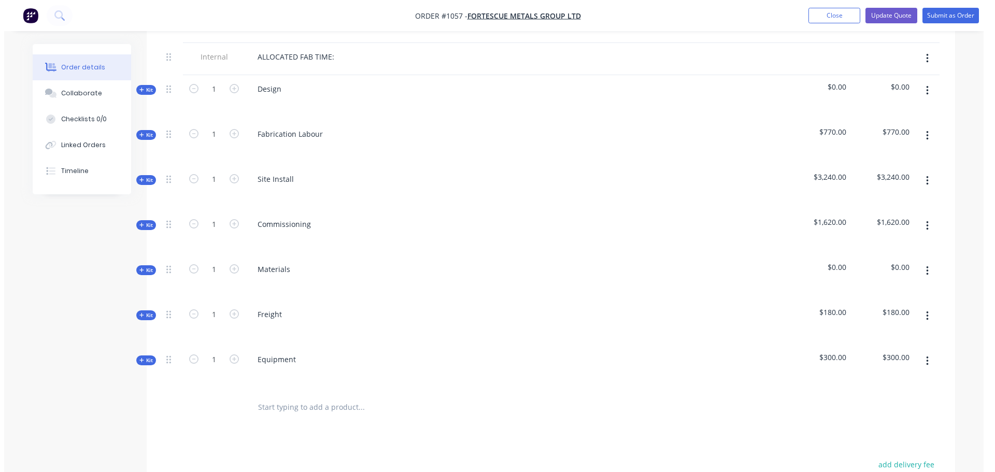
scroll to position [0, 0]
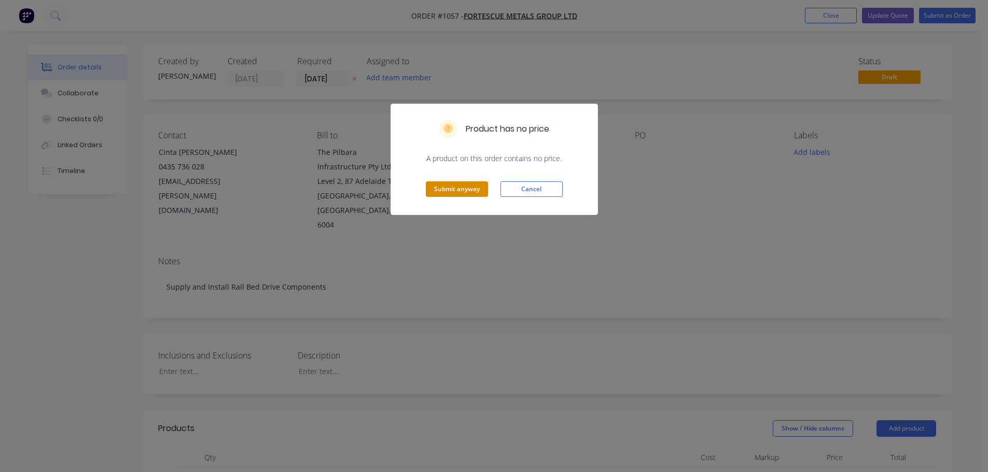
click at [461, 189] on button "Submit anyway" at bounding box center [457, 189] width 62 height 16
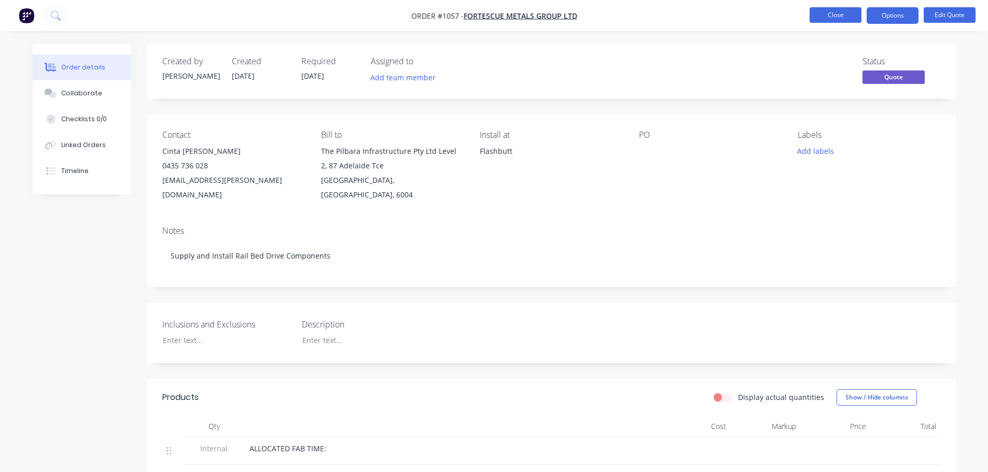
click at [836, 17] on button "Close" at bounding box center [835, 15] width 52 height 16
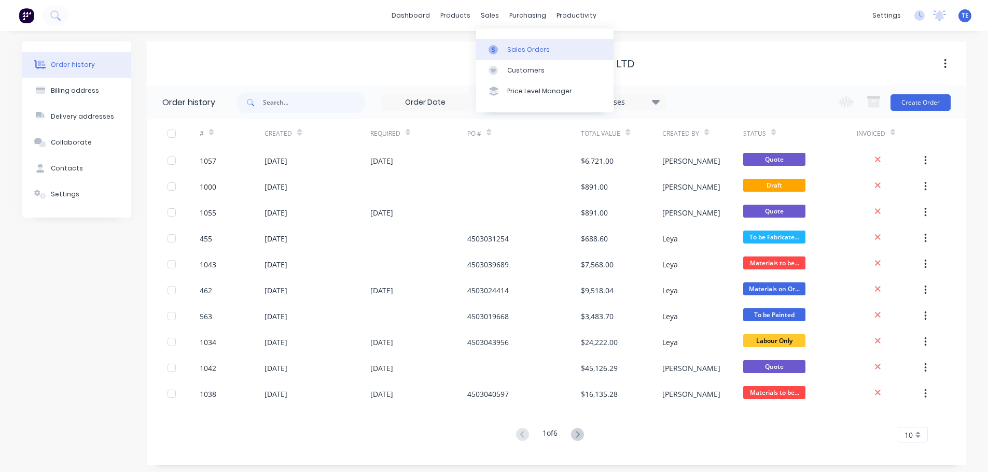
click at [513, 48] on div "Sales Orders" at bounding box center [528, 49] width 43 height 9
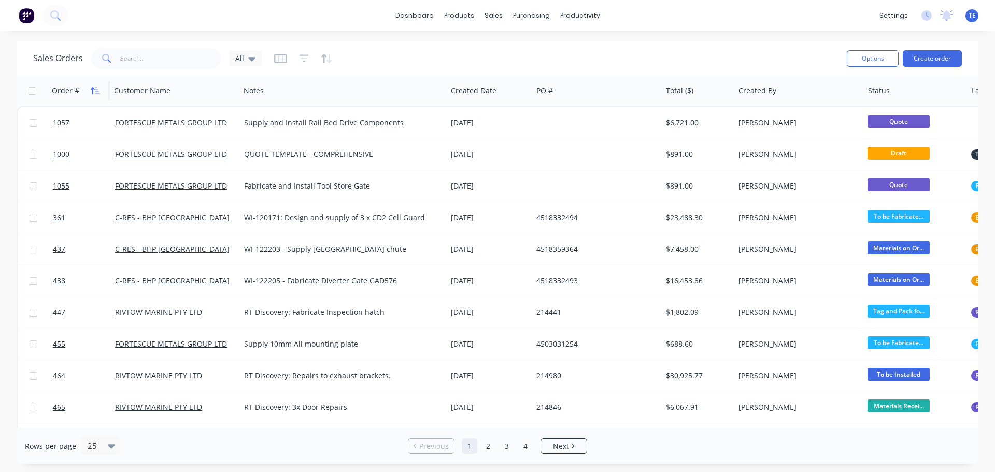
click at [92, 93] on icon "button" at bounding box center [95, 91] width 9 height 8
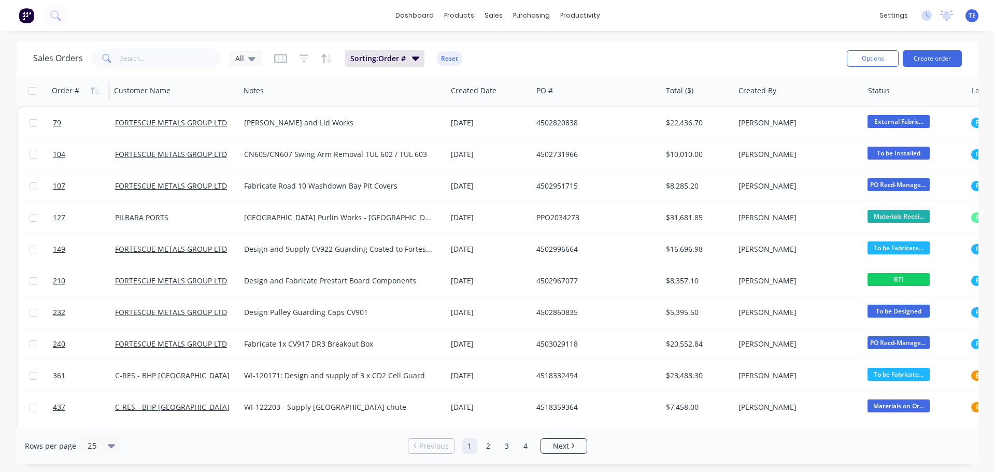
click at [92, 93] on icon "button" at bounding box center [95, 91] width 9 height 8
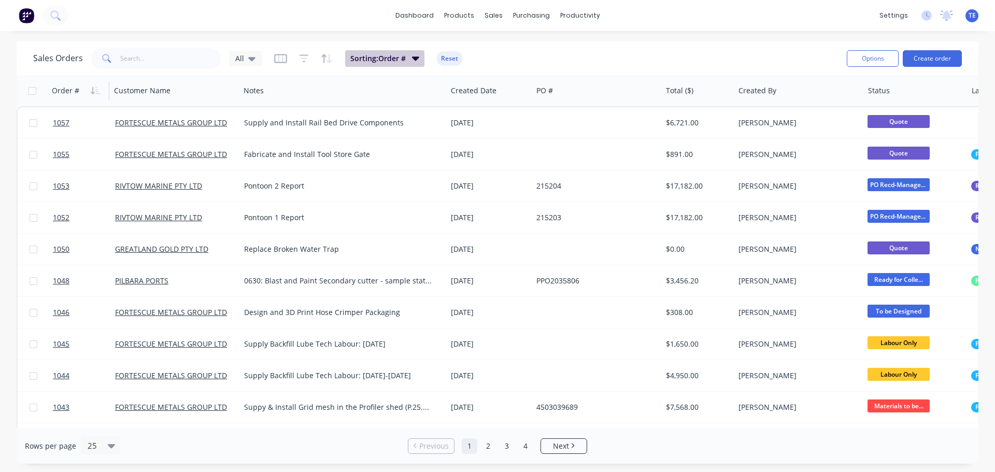
click at [417, 58] on icon "button" at bounding box center [415, 59] width 7 height 4
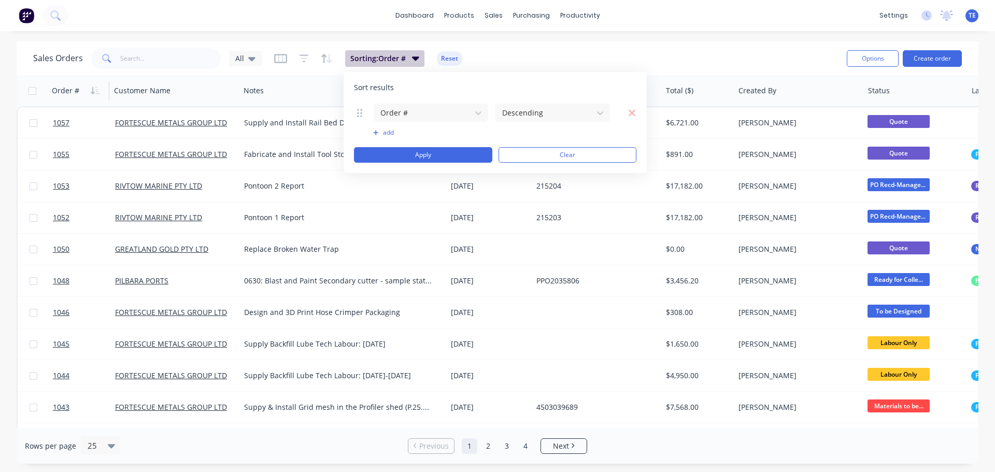
click at [417, 58] on icon "button" at bounding box center [415, 59] width 7 height 4
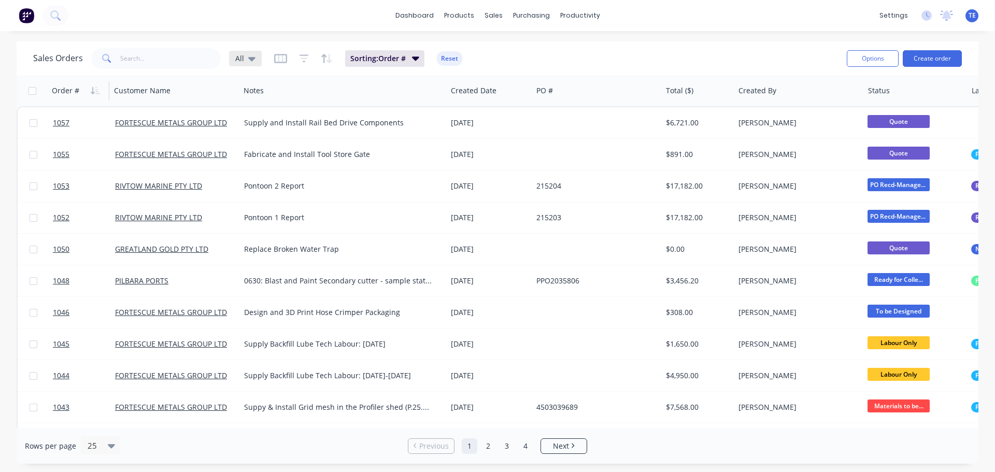
click at [255, 60] on div "All" at bounding box center [245, 59] width 33 height 16
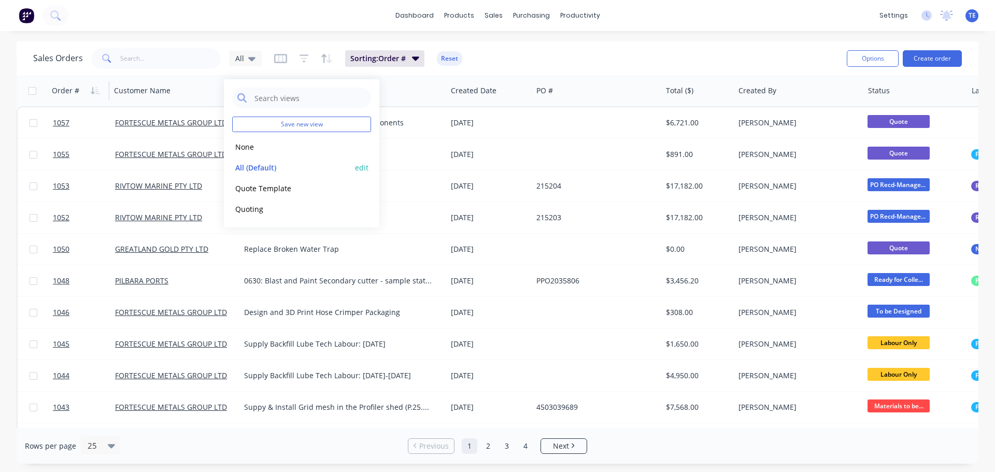
click at [363, 168] on button "edit" at bounding box center [361, 167] width 13 height 11
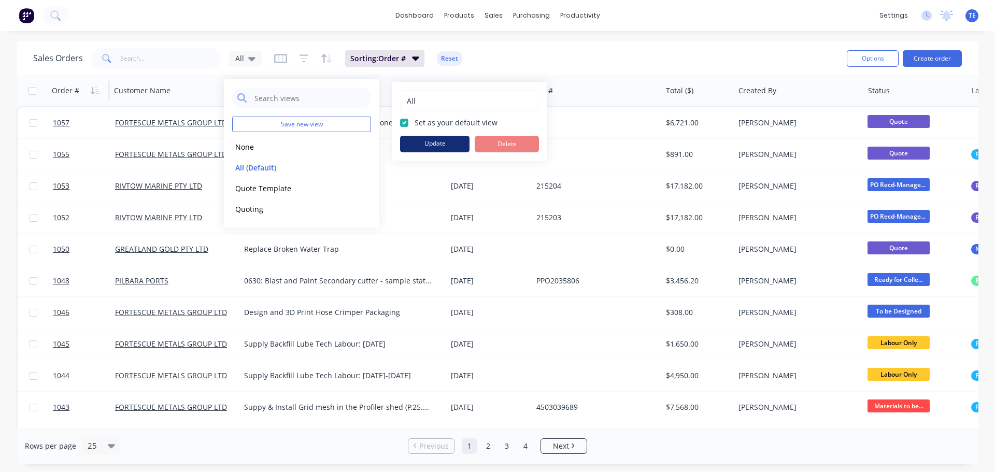
click at [452, 144] on button "Update" at bounding box center [434, 144] width 69 height 17
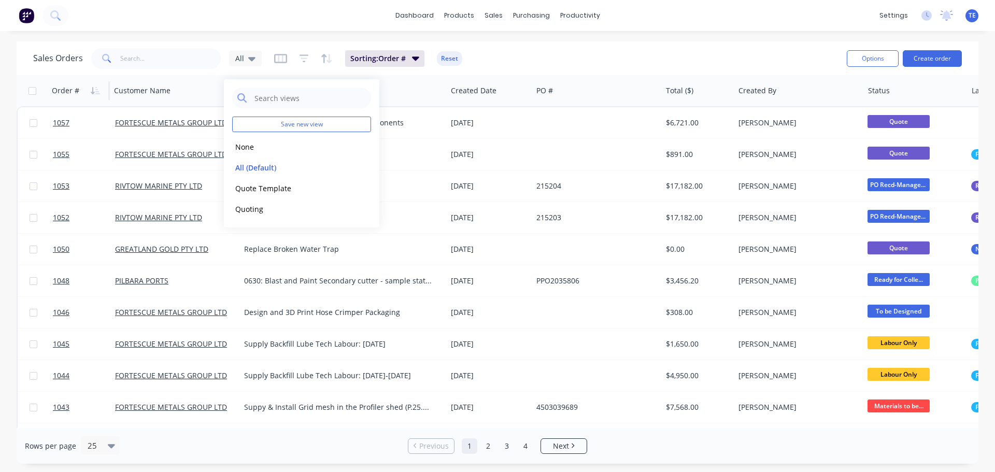
click at [516, 55] on div "Sales Orders All Sorting: Order # Reset" at bounding box center [436, 58] width 806 height 25
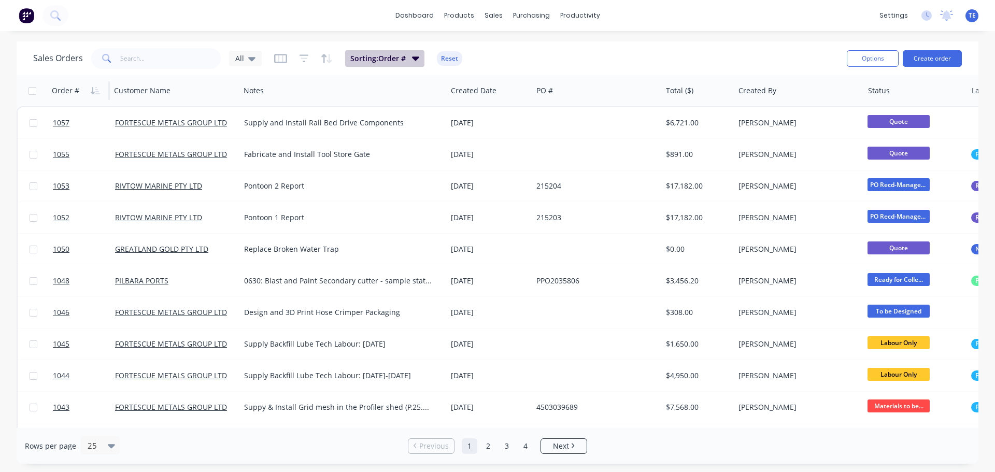
click at [416, 60] on icon "button" at bounding box center [415, 57] width 7 height 11
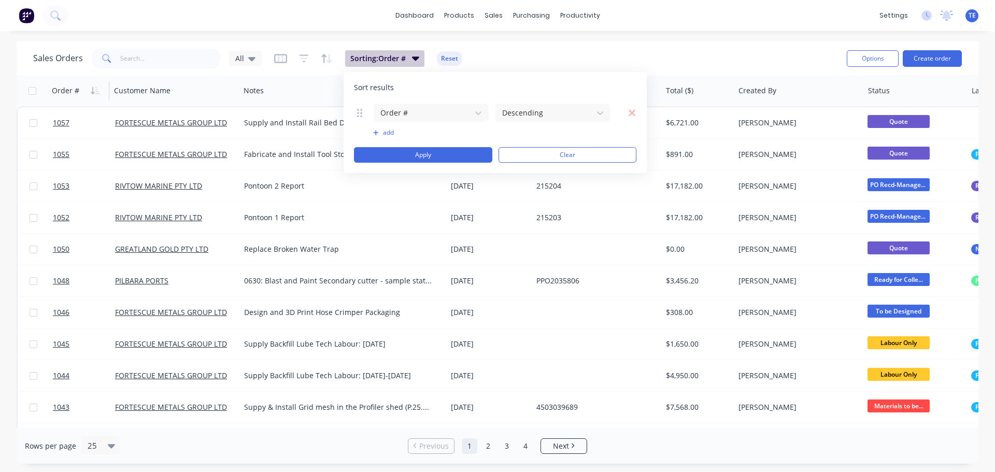
click at [416, 60] on icon "button" at bounding box center [415, 57] width 7 height 11
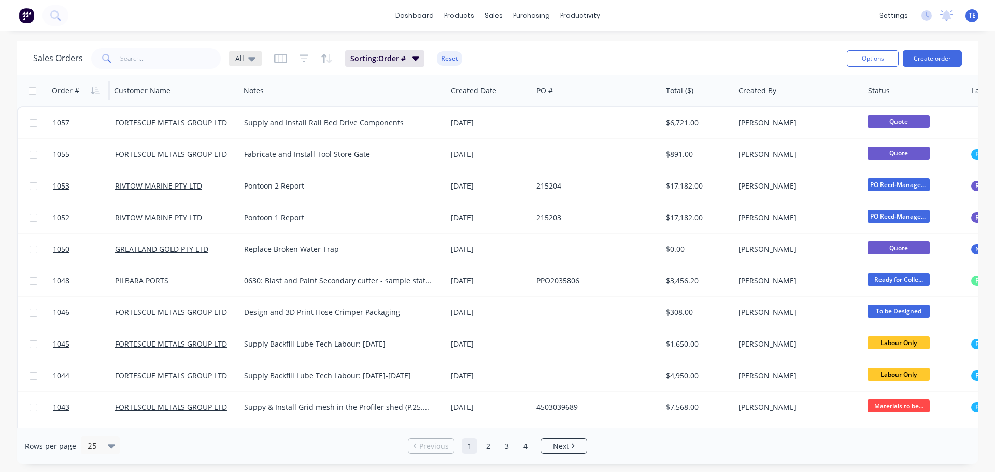
click at [239, 57] on span "All" at bounding box center [239, 58] width 9 height 11
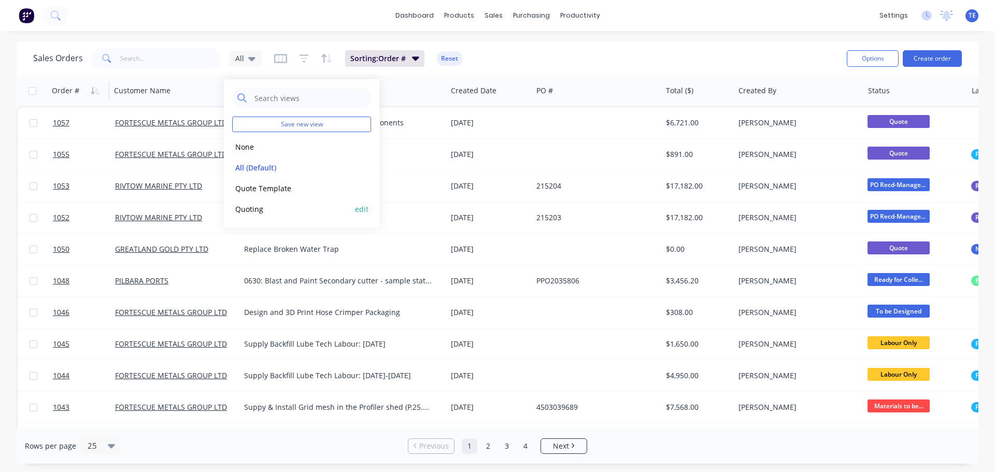
click at [263, 202] on div "Quoting edit" at bounding box center [301, 209] width 139 height 21
click at [250, 209] on button "Quoting" at bounding box center [291, 209] width 118 height 12
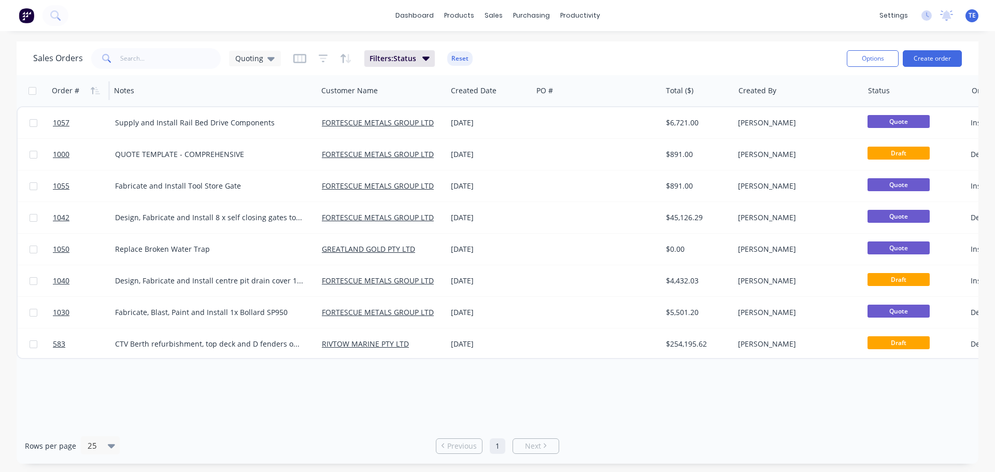
drag, startPoint x: 563, startPoint y: 399, endPoint x: 565, endPoint y: 377, distance: 22.3
click at [565, 377] on div "Order # Notes Customer Name Created Date PO # Total ($) Created By Status Order…" at bounding box center [498, 251] width 962 height 353
drag, startPoint x: 562, startPoint y: 383, endPoint x: 555, endPoint y: 373, distance: 11.8
click at [555, 373] on div "Order # Notes Customer Name Created Date PO # Total ($) Created By Status Order…" at bounding box center [498, 251] width 962 height 353
